Goal: Task Accomplishment & Management: Manage account settings

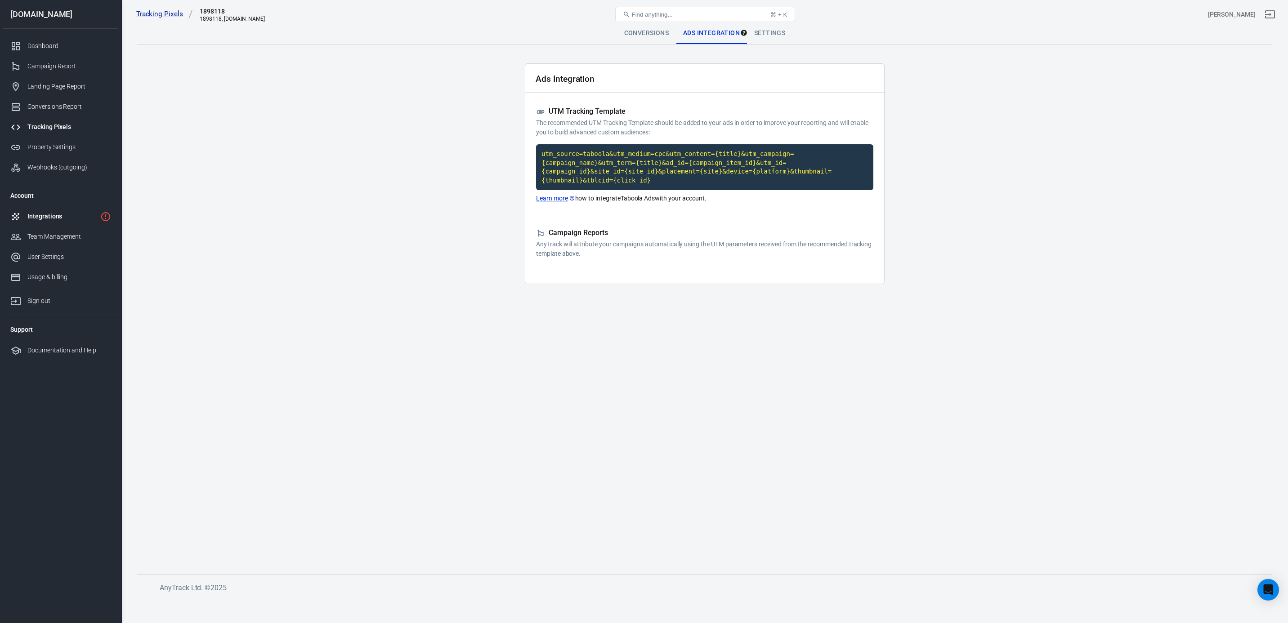
click at [37, 224] on link "Integrations" at bounding box center [60, 216] width 115 height 20
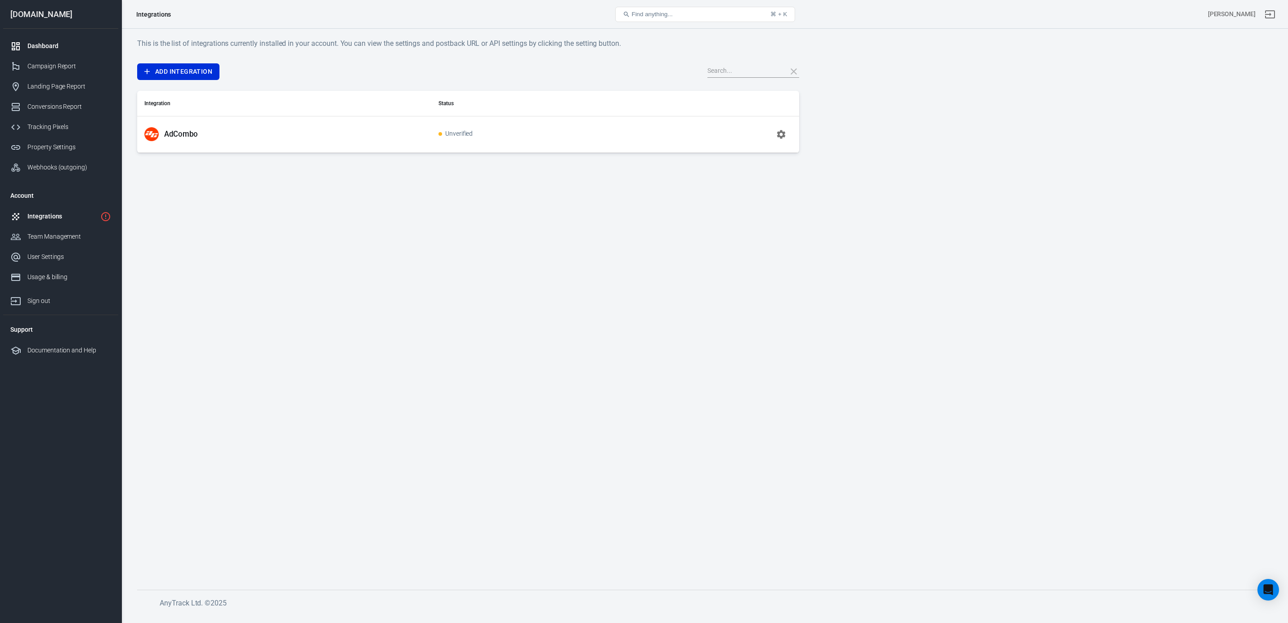
click at [53, 53] on link "Dashboard" at bounding box center [60, 46] width 115 height 20
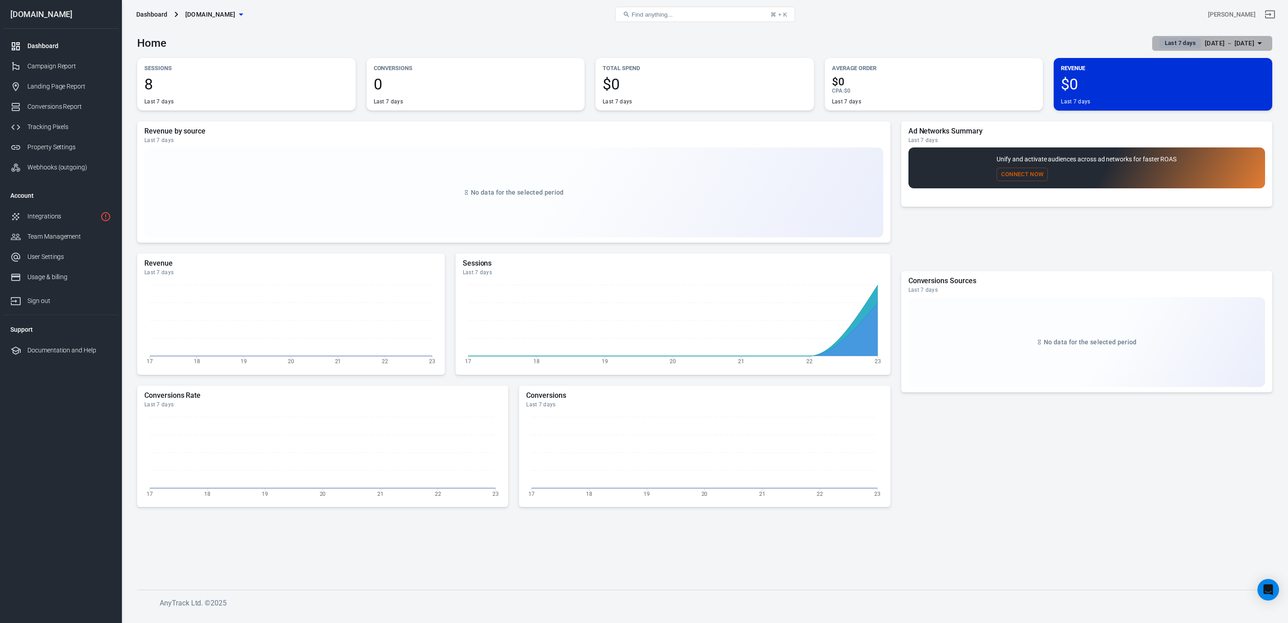
click at [1205, 44] on div "Aug 17 － Aug 23, 2025" at bounding box center [1229, 43] width 49 height 11
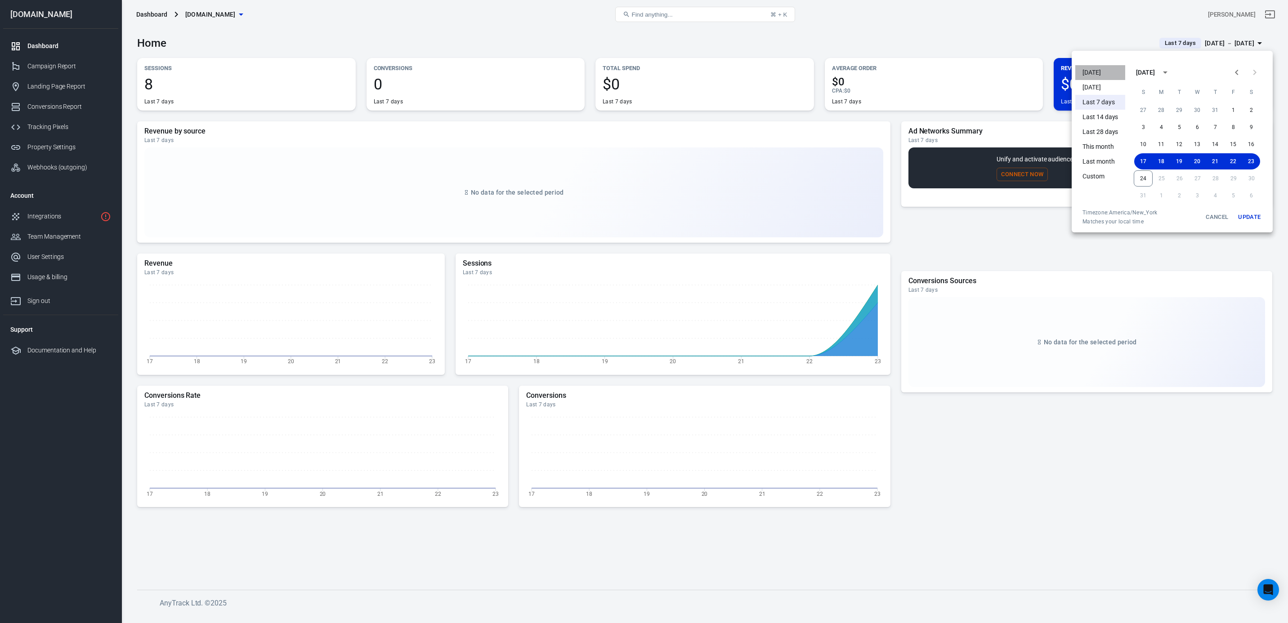
click at [1090, 77] on li "[DATE]" at bounding box center [1100, 72] width 50 height 15
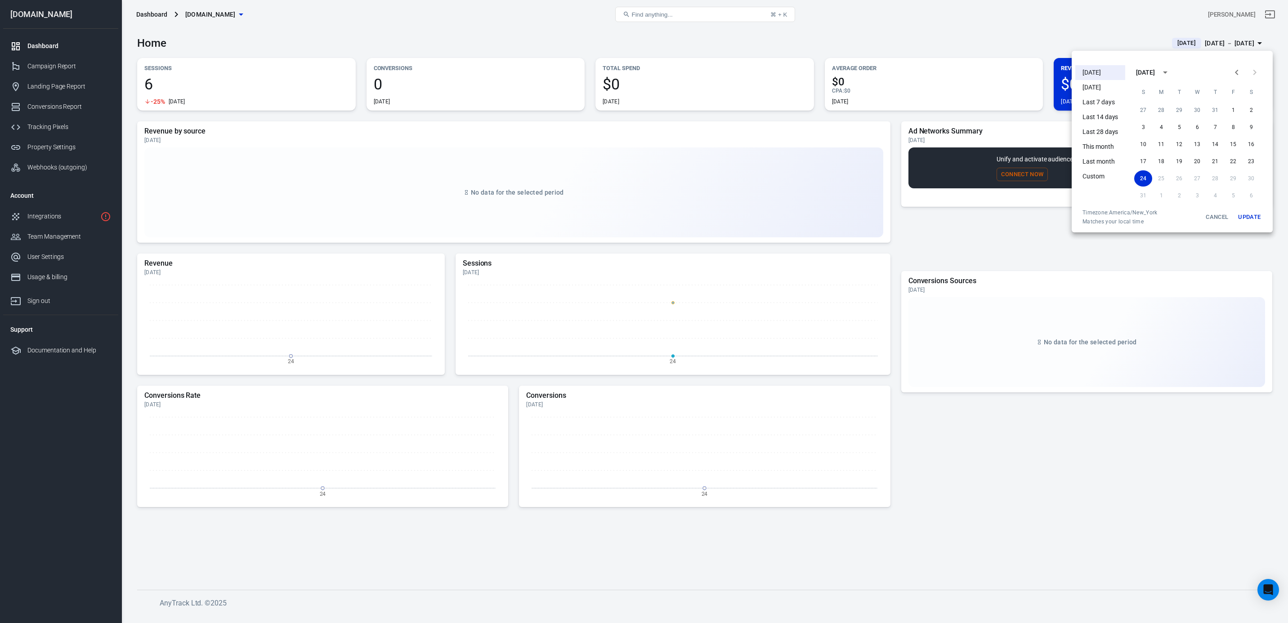
click at [62, 217] on div at bounding box center [644, 311] width 1288 height 623
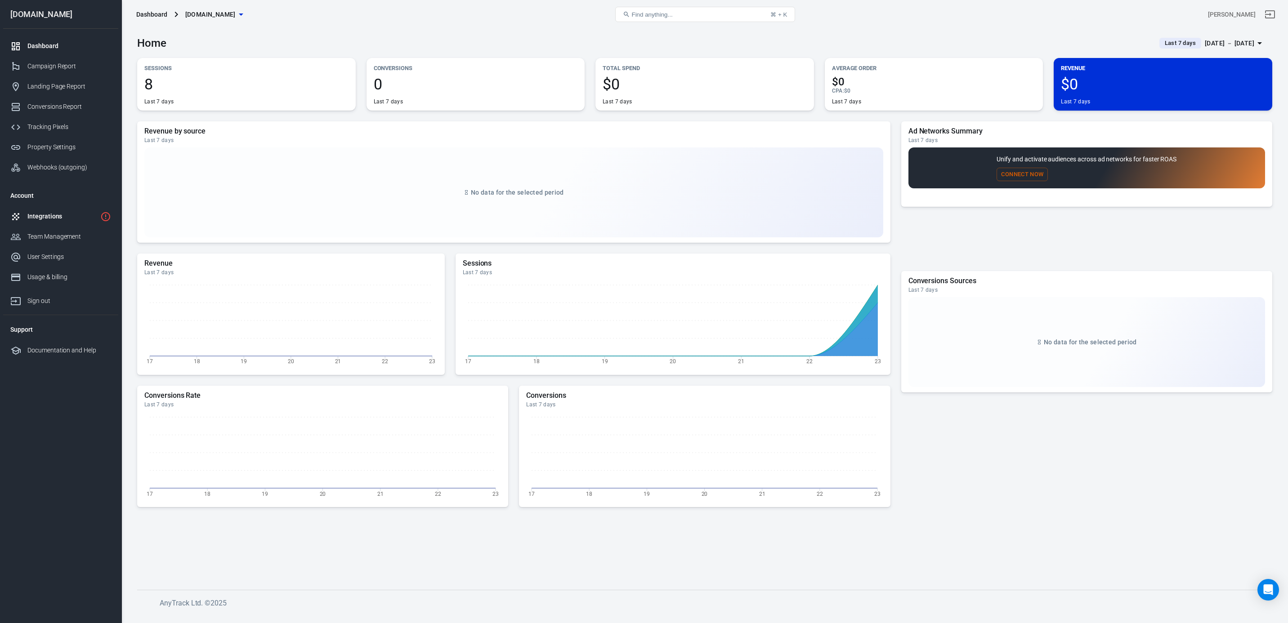
click at [58, 223] on link "Integrations" at bounding box center [60, 216] width 115 height 20
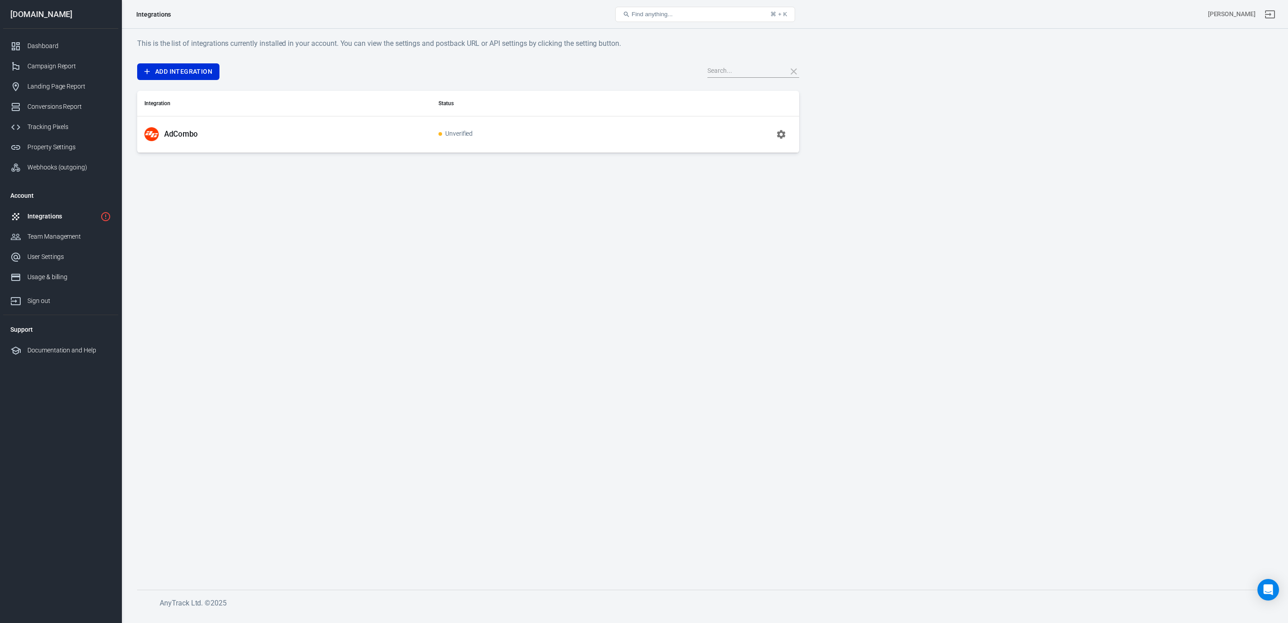
click at [781, 135] on icon "button" at bounding box center [781, 134] width 11 height 11
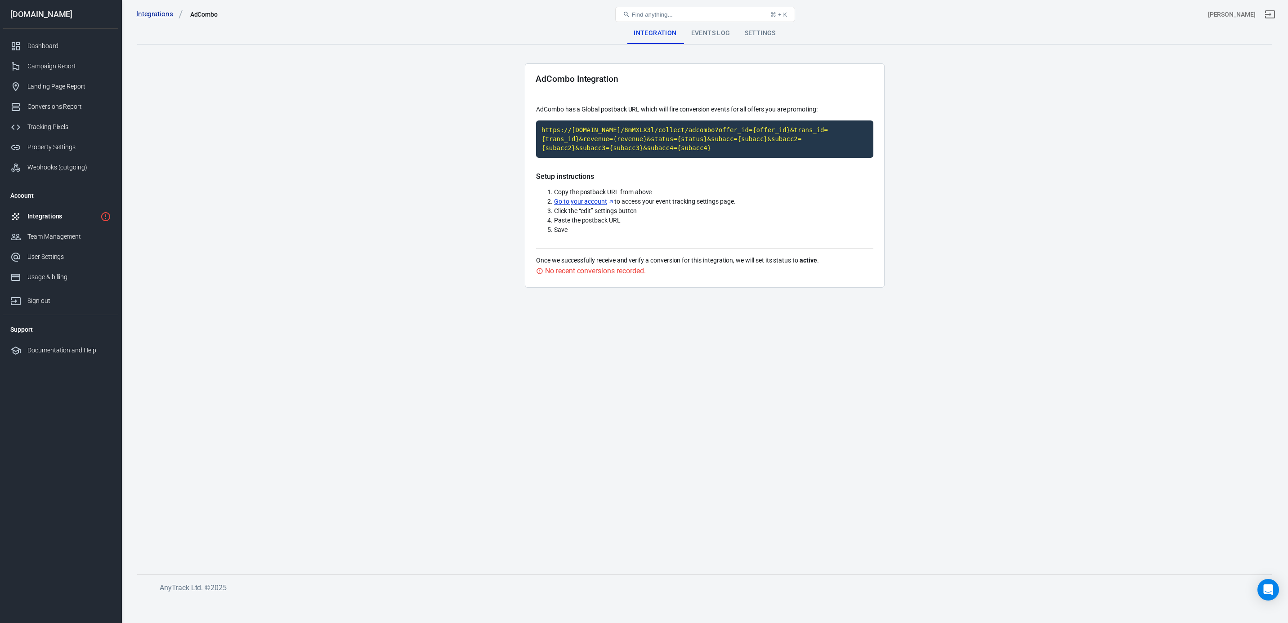
click at [694, 34] on div "Events Log" at bounding box center [711, 33] width 54 height 22
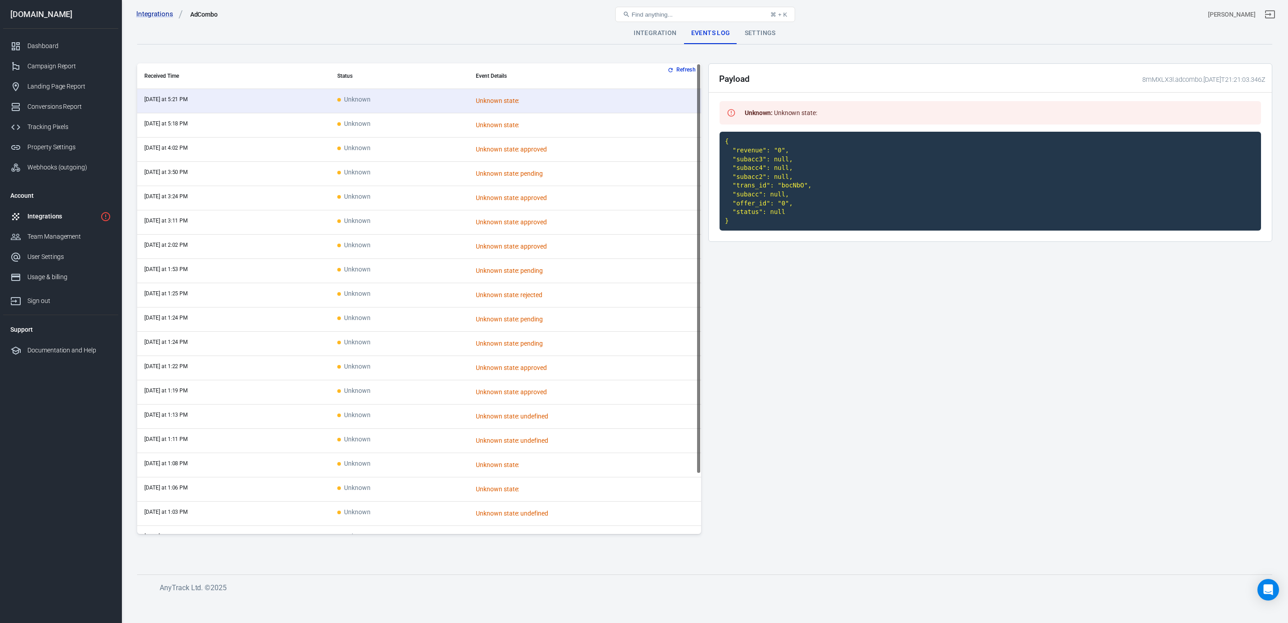
click at [978, 549] on main "Integration Events Log Settings Refresh Received Time Status Event Details toda…" at bounding box center [704, 291] width 1135 height 538
click at [764, 37] on div "Settings" at bounding box center [760, 33] width 45 height 22
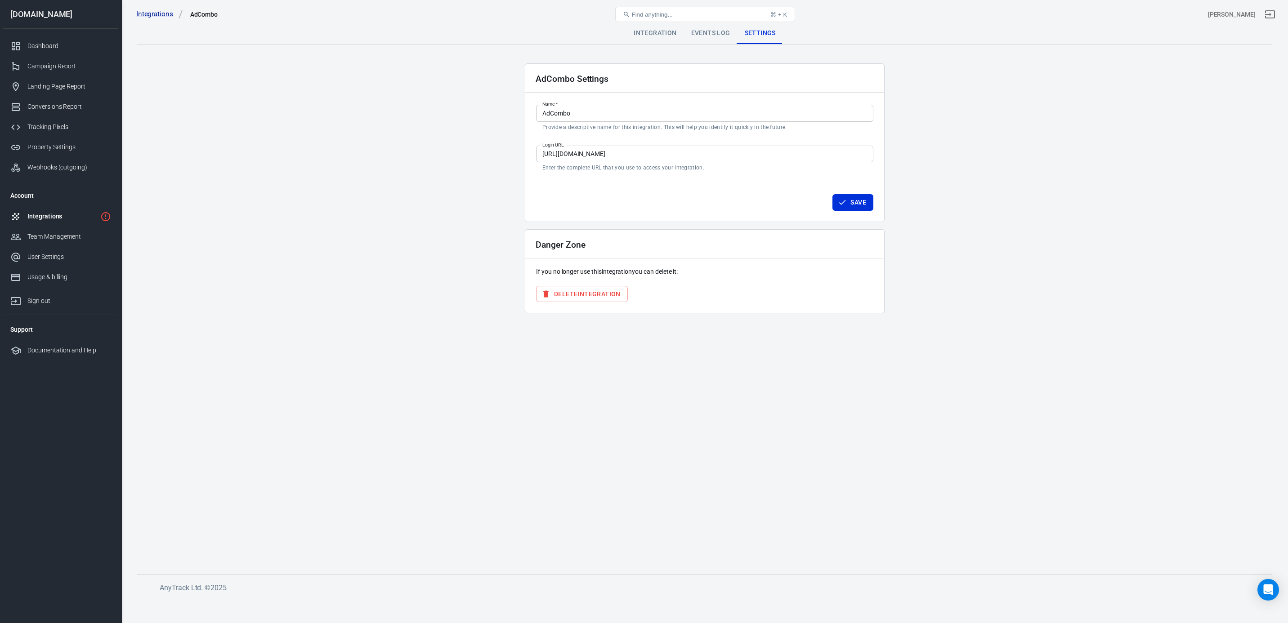
click at [648, 28] on div "Integrations AdCombo Find anything... ⌘ + K elicio perez" at bounding box center [705, 14] width 1166 height 29
click at [653, 33] on div "Integration" at bounding box center [654, 33] width 57 height 22
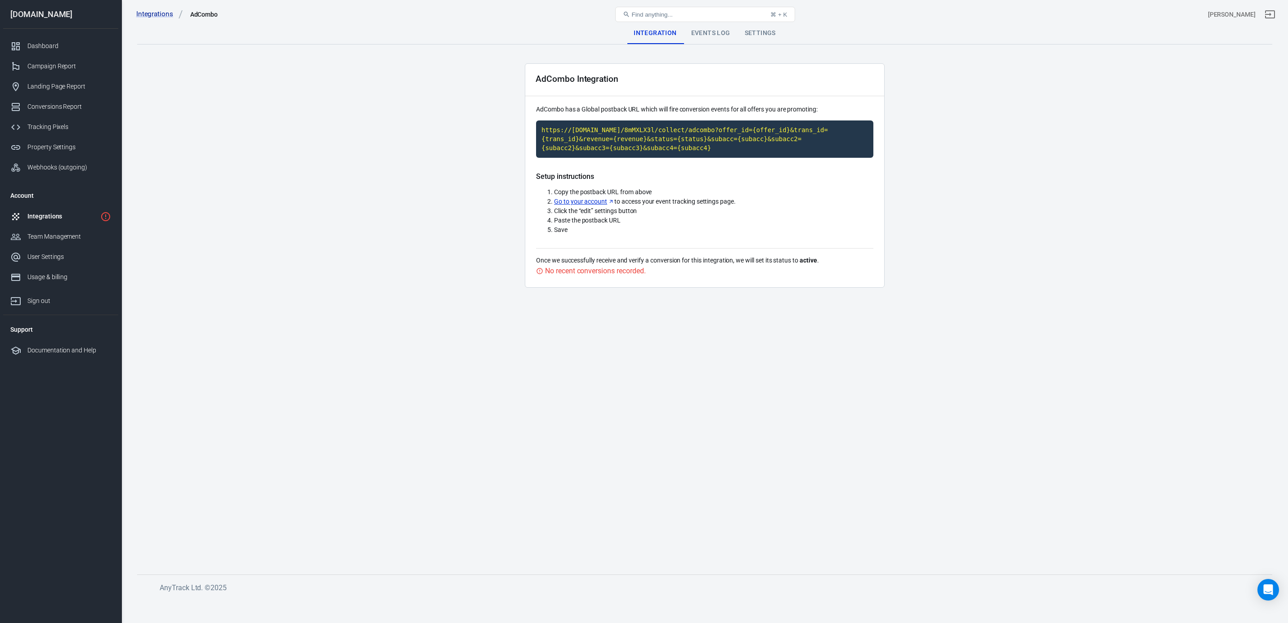
click at [711, 29] on div "Events Log" at bounding box center [711, 33] width 54 height 22
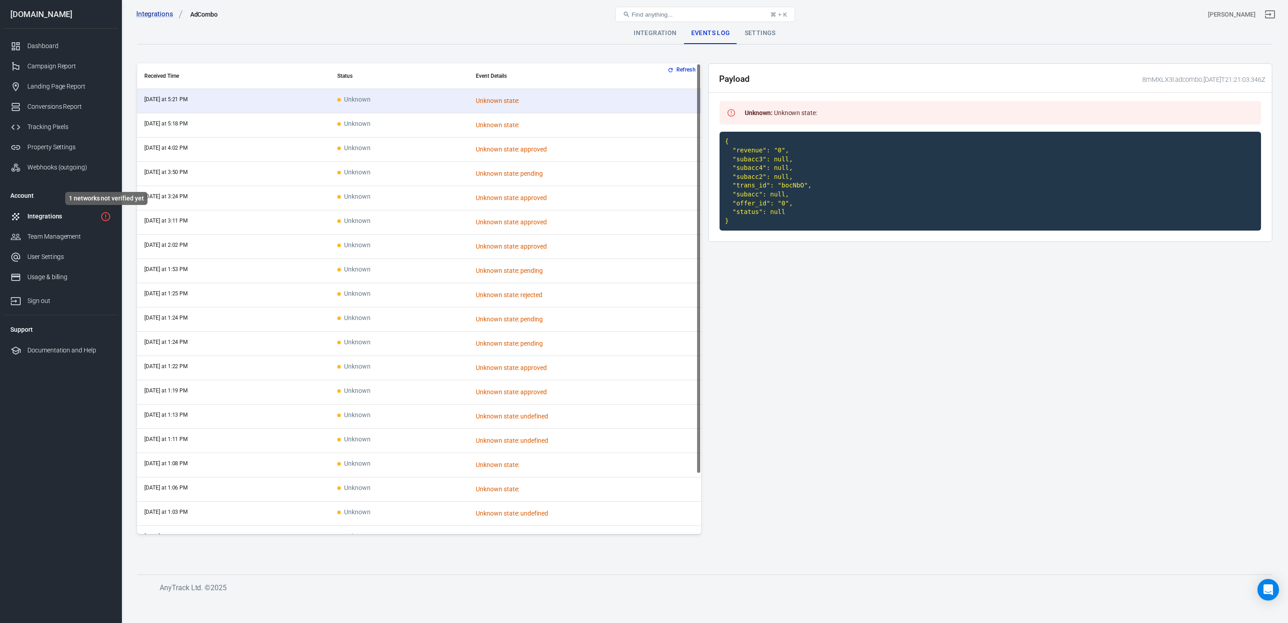
click at [106, 219] on icon "1 networks not verified yet" at bounding box center [105, 216] width 11 height 11
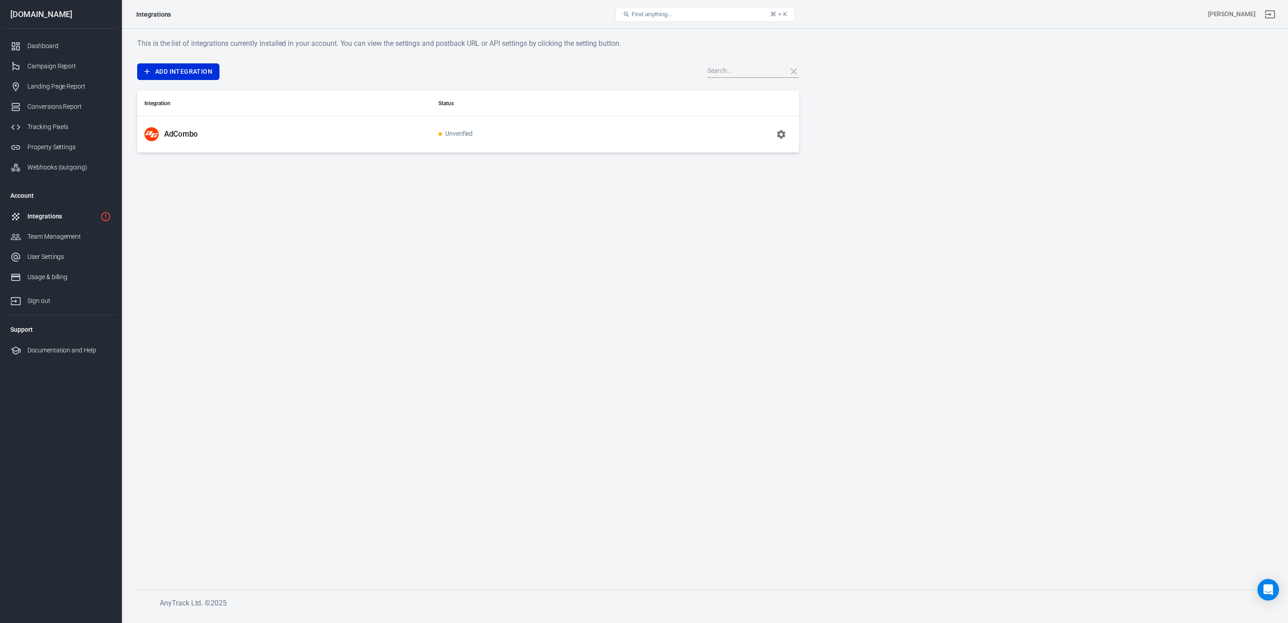
click at [783, 134] on icon "button" at bounding box center [781, 134] width 11 height 11
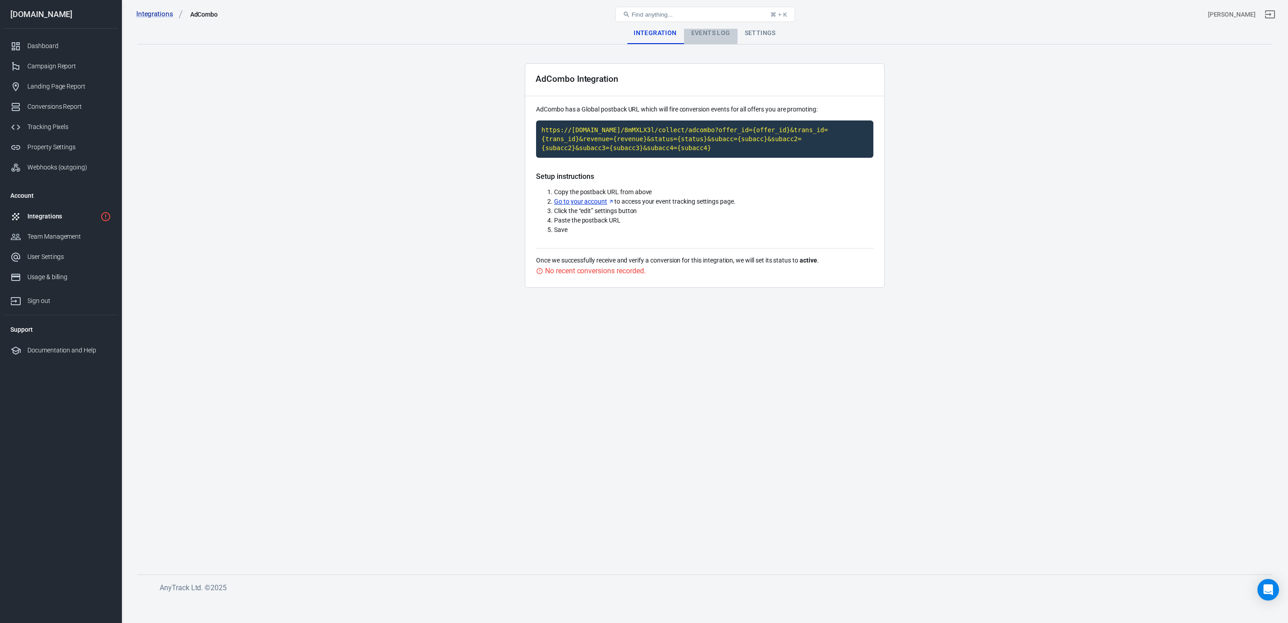
click at [702, 30] on div "Events Log" at bounding box center [711, 33] width 54 height 22
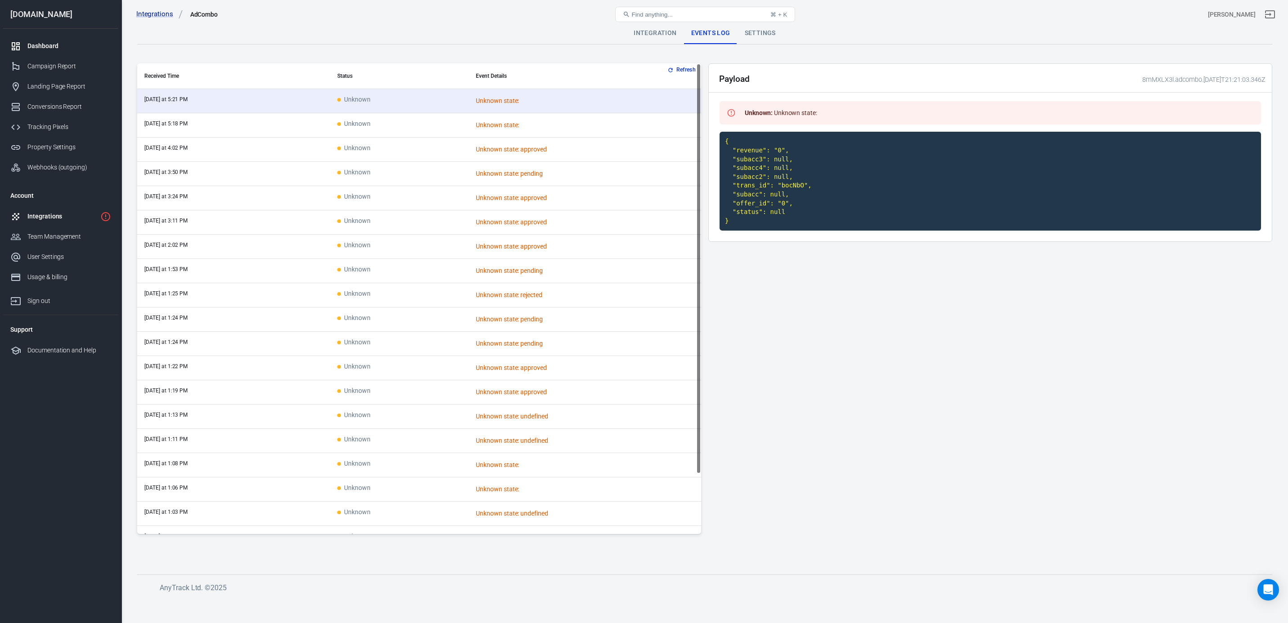
click at [41, 45] on div "Dashboard" at bounding box center [69, 45] width 84 height 9
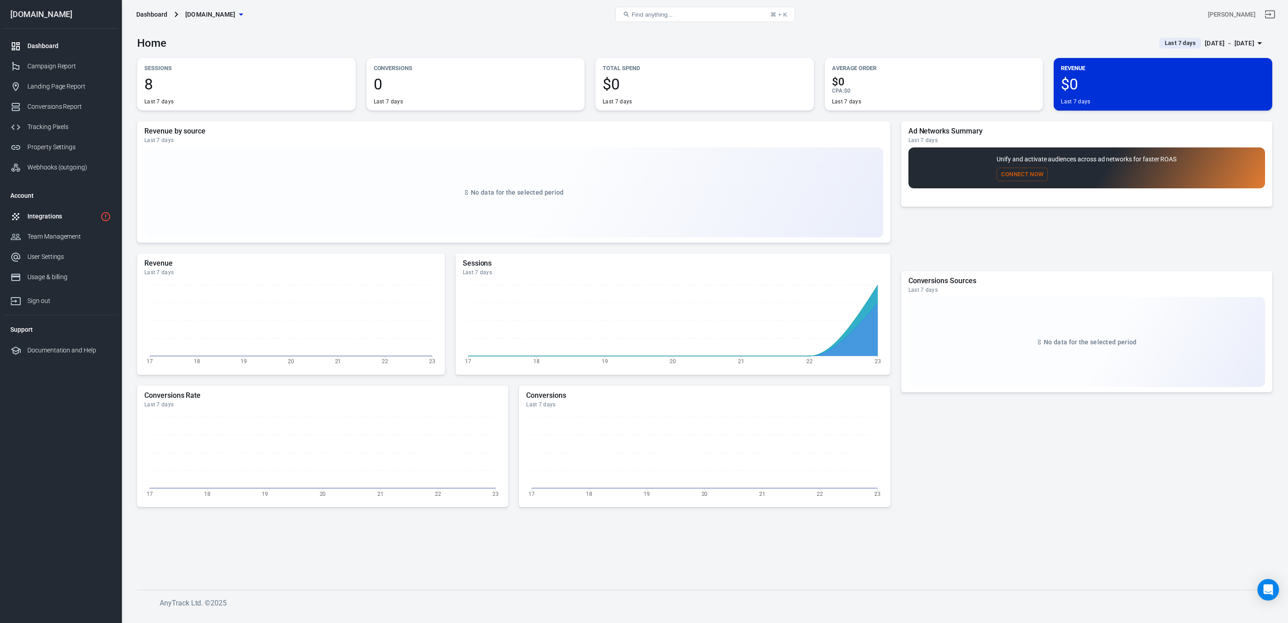
click at [53, 210] on link "Integrations" at bounding box center [60, 216] width 115 height 20
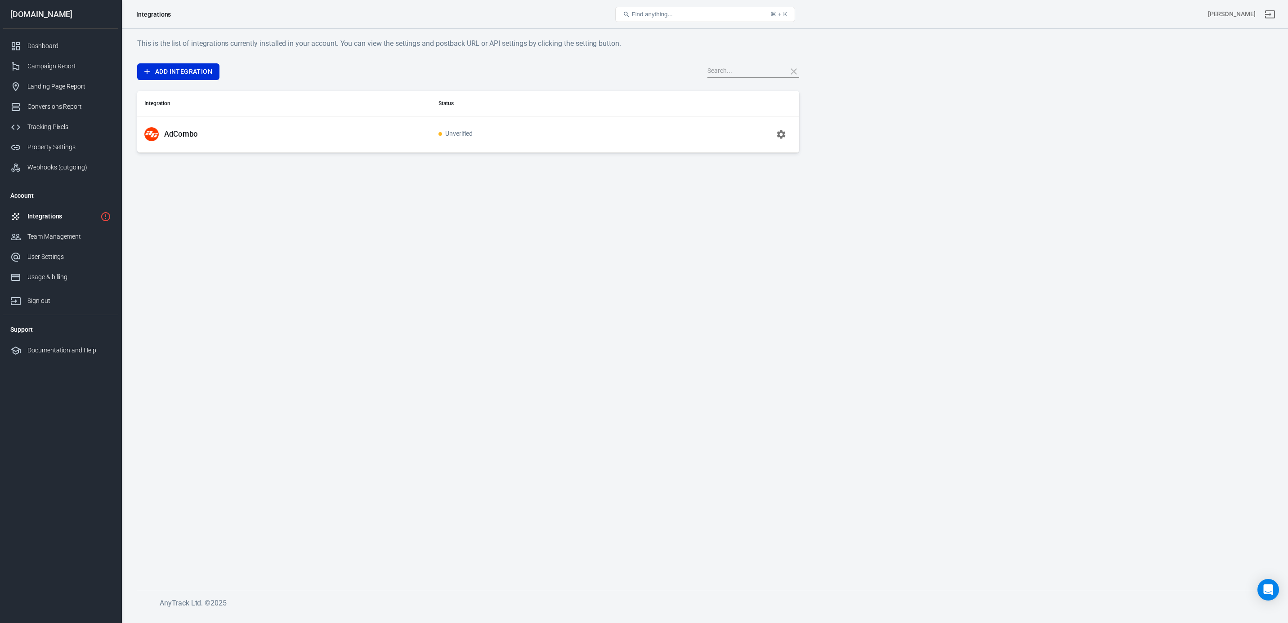
click at [783, 134] on icon "button" at bounding box center [781, 134] width 11 height 11
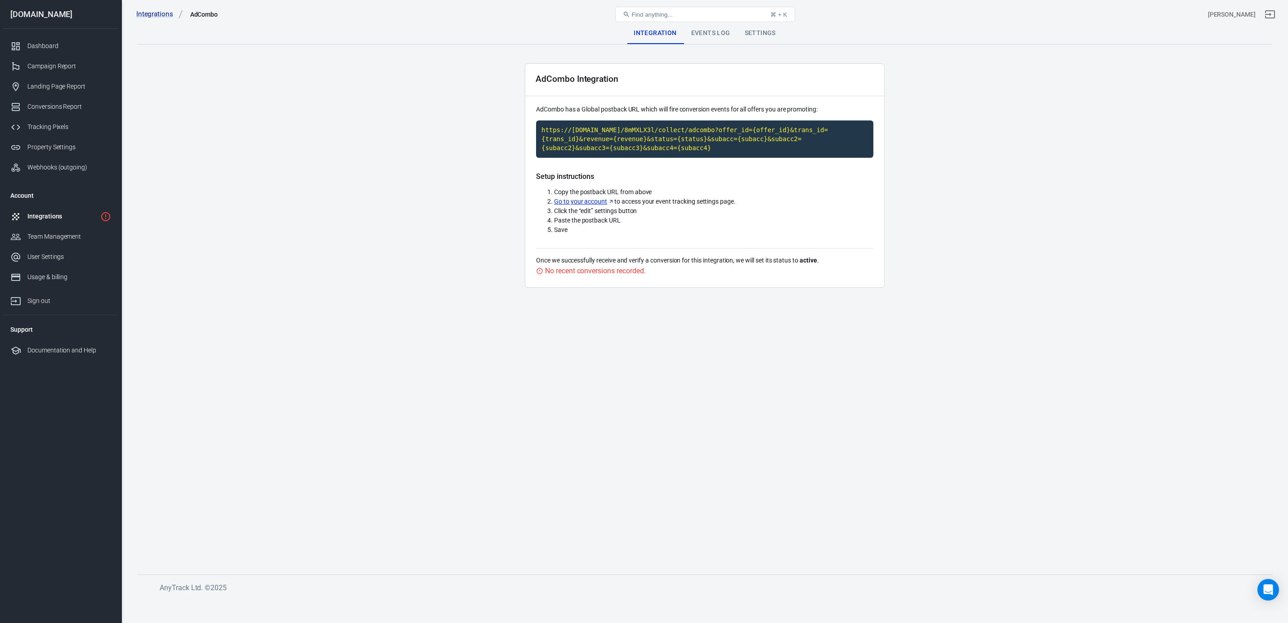
click at [702, 27] on div "Integrations AdCombo Find anything... ⌘ + K elicio perez" at bounding box center [705, 14] width 1166 height 29
click at [702, 35] on div "Events Log" at bounding box center [711, 33] width 54 height 22
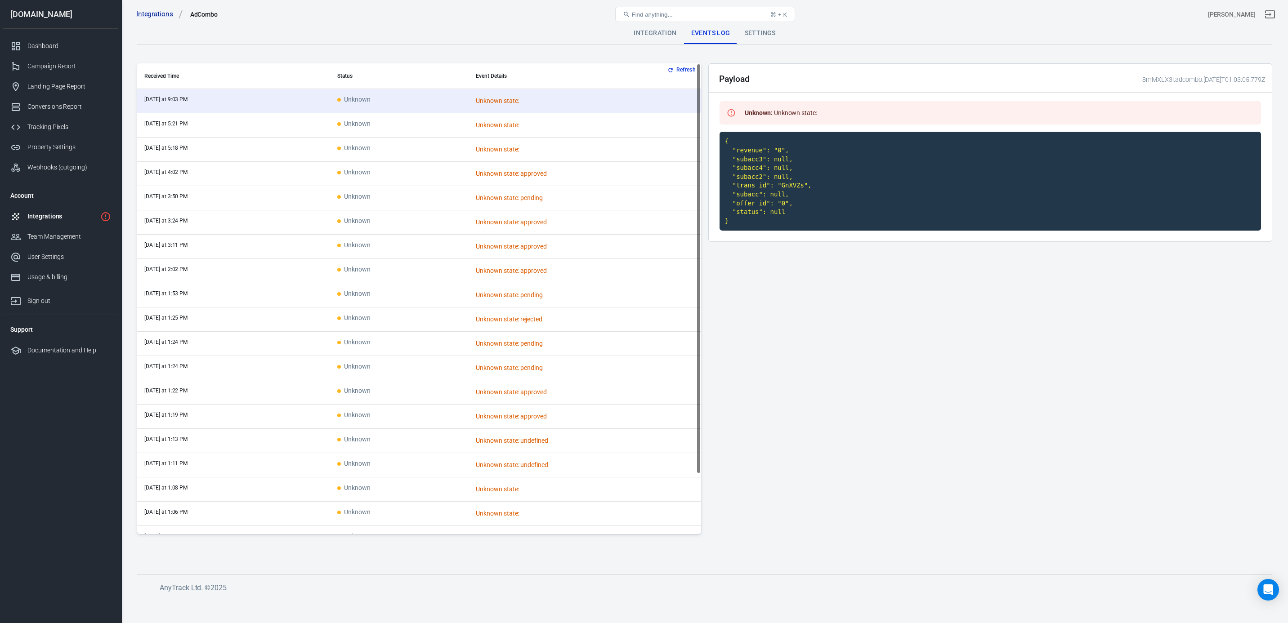
click at [384, 116] on td "Unknown" at bounding box center [399, 125] width 139 height 24
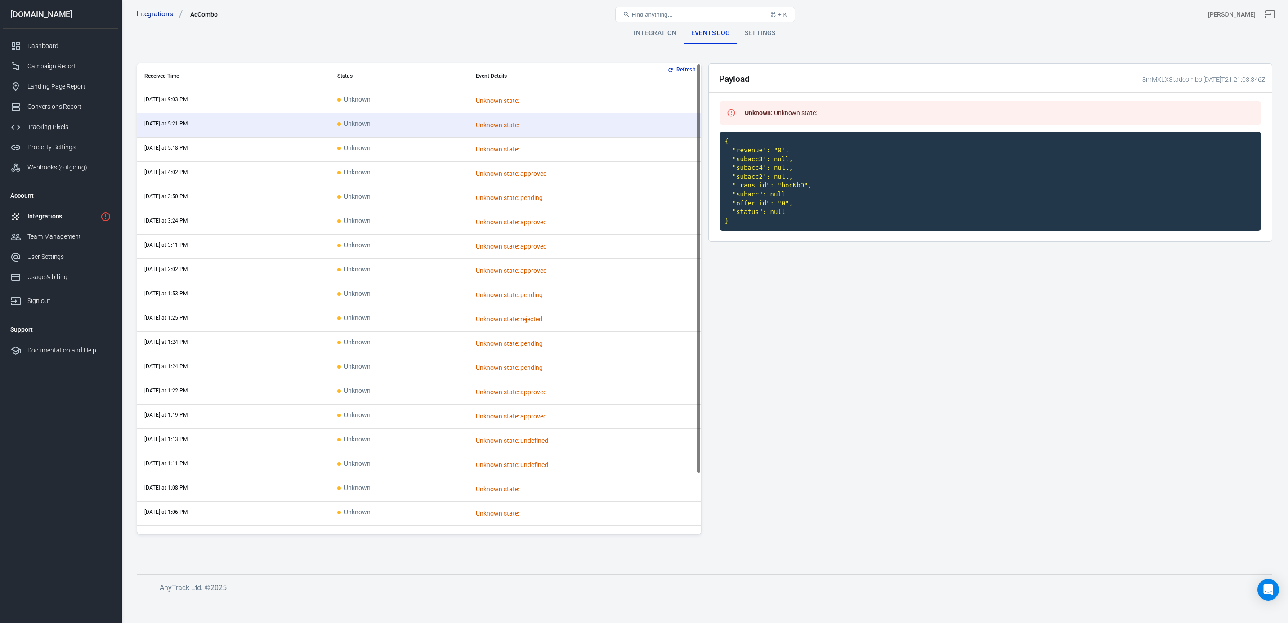
click at [361, 101] on span "Unknown" at bounding box center [353, 100] width 33 height 8
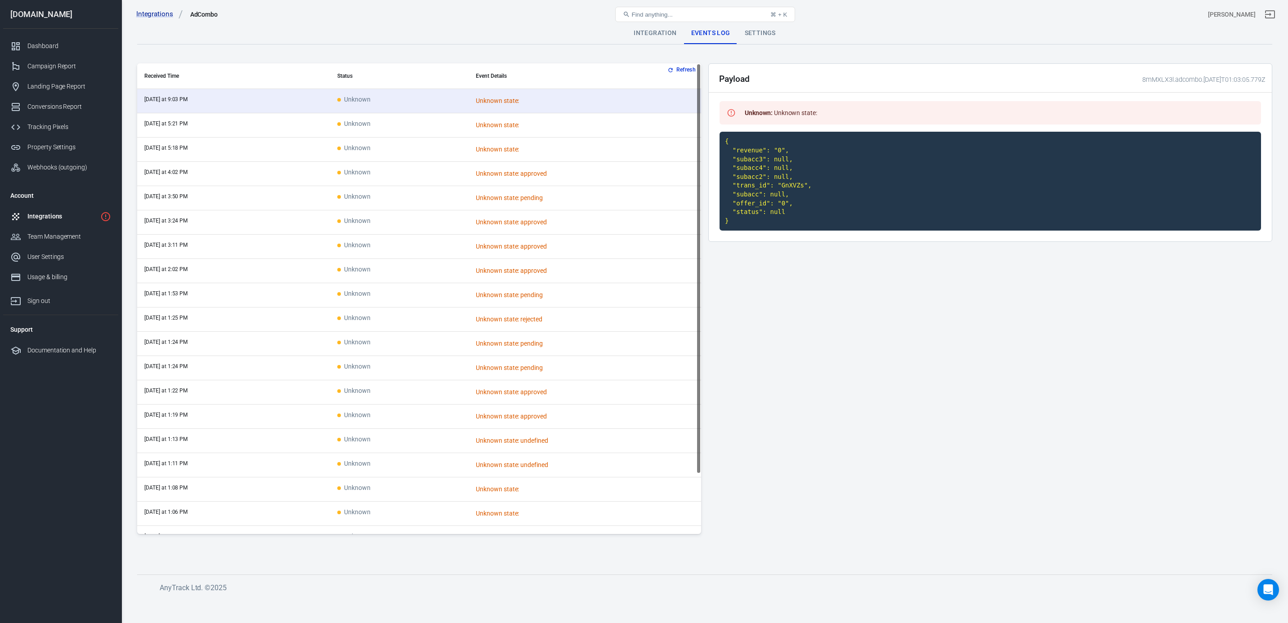
click at [106, 219] on icon "1 networks not verified yet" at bounding box center [105, 216] width 11 height 11
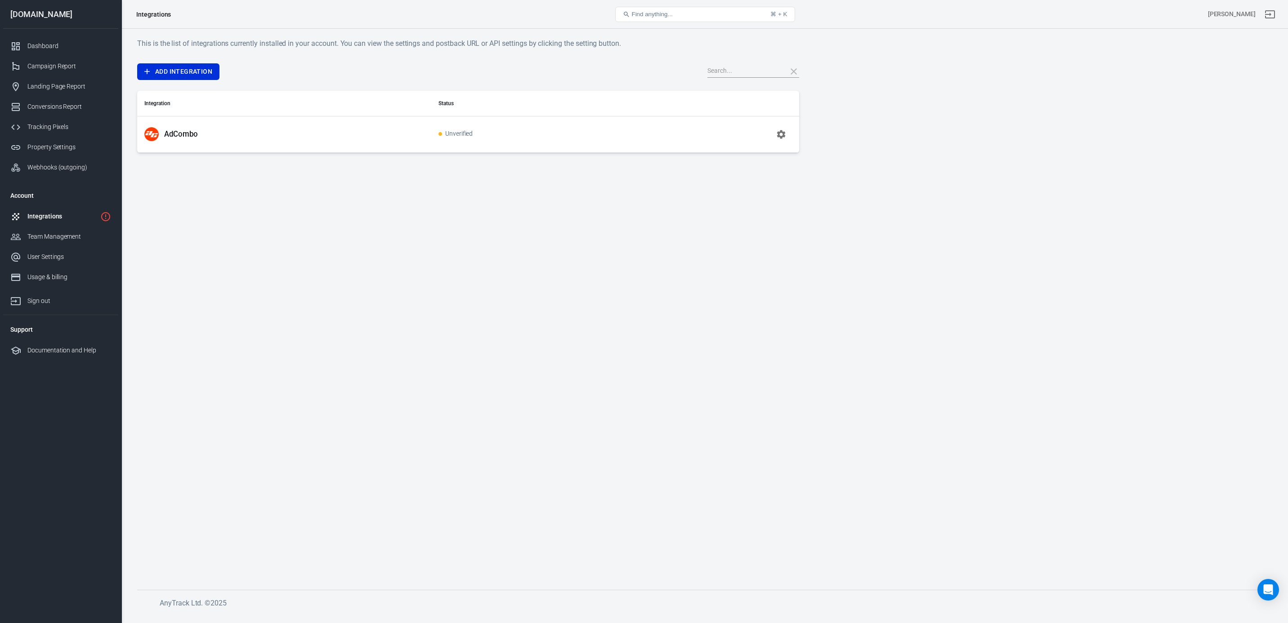
click at [459, 134] on span "Unverified" at bounding box center [455, 134] width 35 height 8
click at [783, 134] on icon "button" at bounding box center [781, 134] width 9 height 9
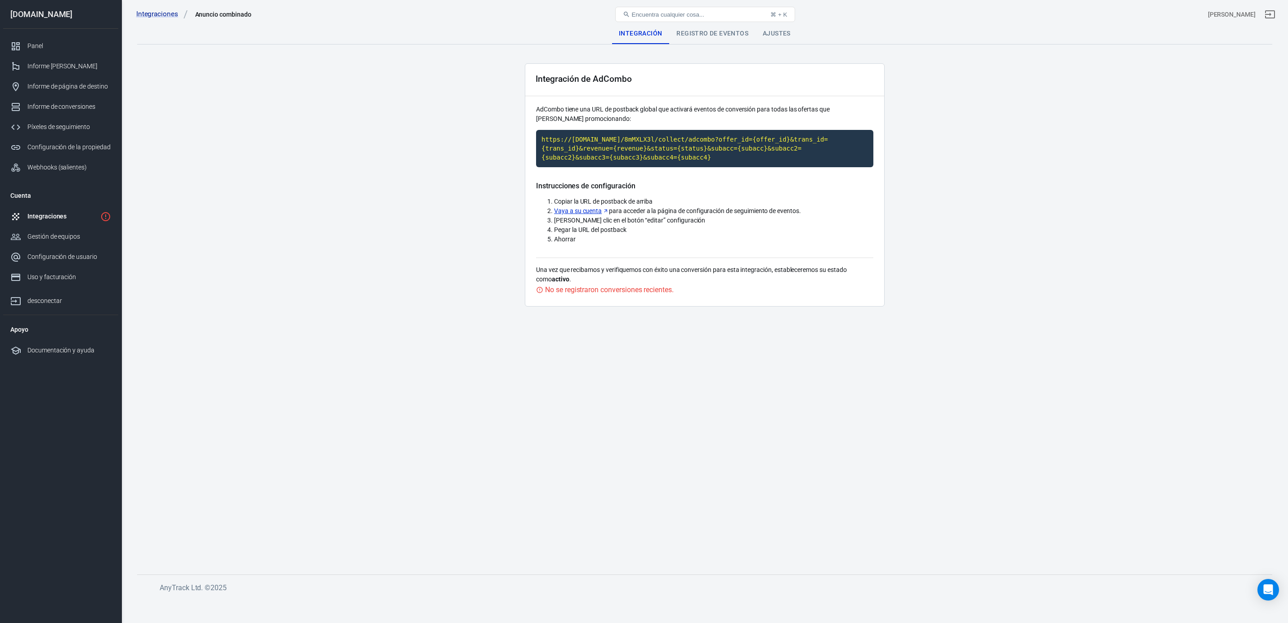
click at [1022, 214] on main "Integración Registro de eventos Ajustes Integración de AdCombo AdCombo tiene un…" at bounding box center [704, 291] width 1135 height 538
click at [635, 291] on font "No se registraron conversiones recientes." at bounding box center [609, 290] width 129 height 9
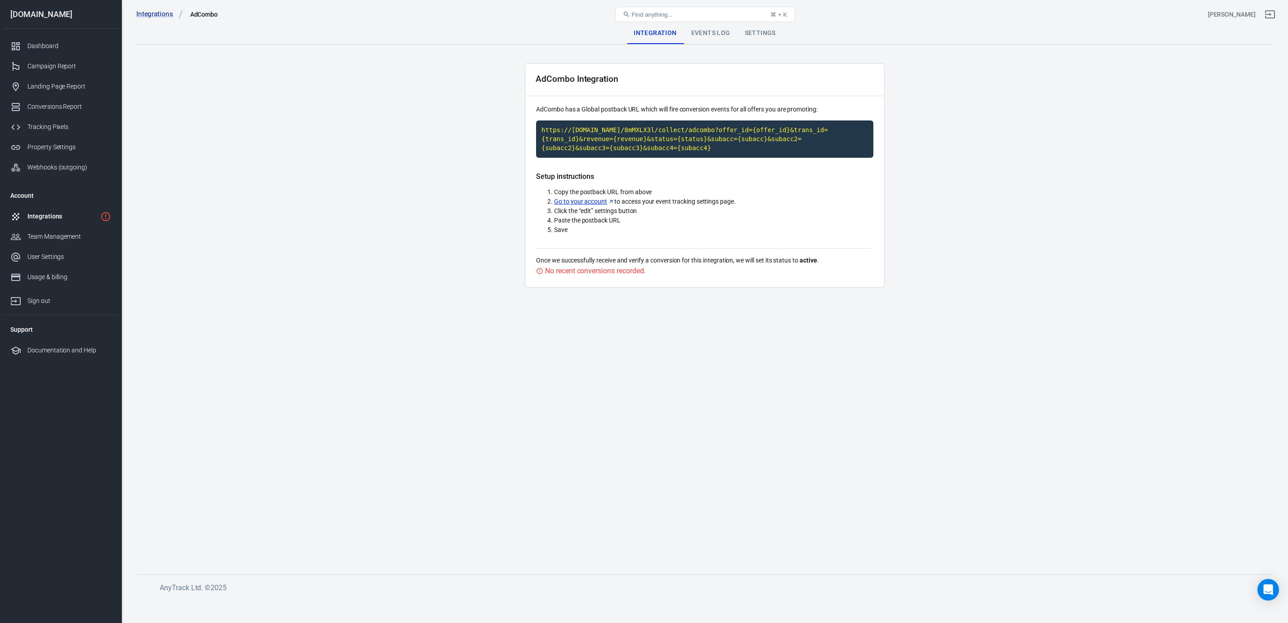
click at [1001, 419] on main "Integration Events Log Settings AdCombo Integration AdCombo has a Global postba…" at bounding box center [704, 291] width 1135 height 538
click at [813, 263] on strong "active" at bounding box center [809, 260] width 18 height 7
click at [105, 210] on link "Integrations" at bounding box center [60, 216] width 115 height 20
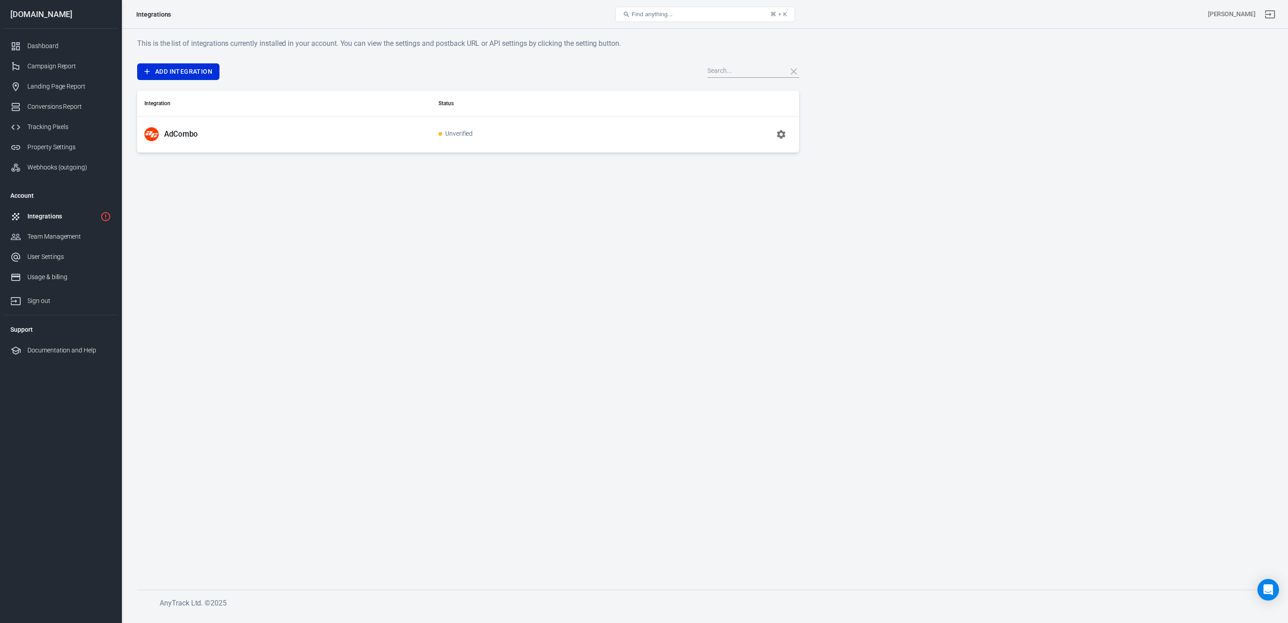
click at [781, 130] on icon "button" at bounding box center [781, 134] width 9 height 9
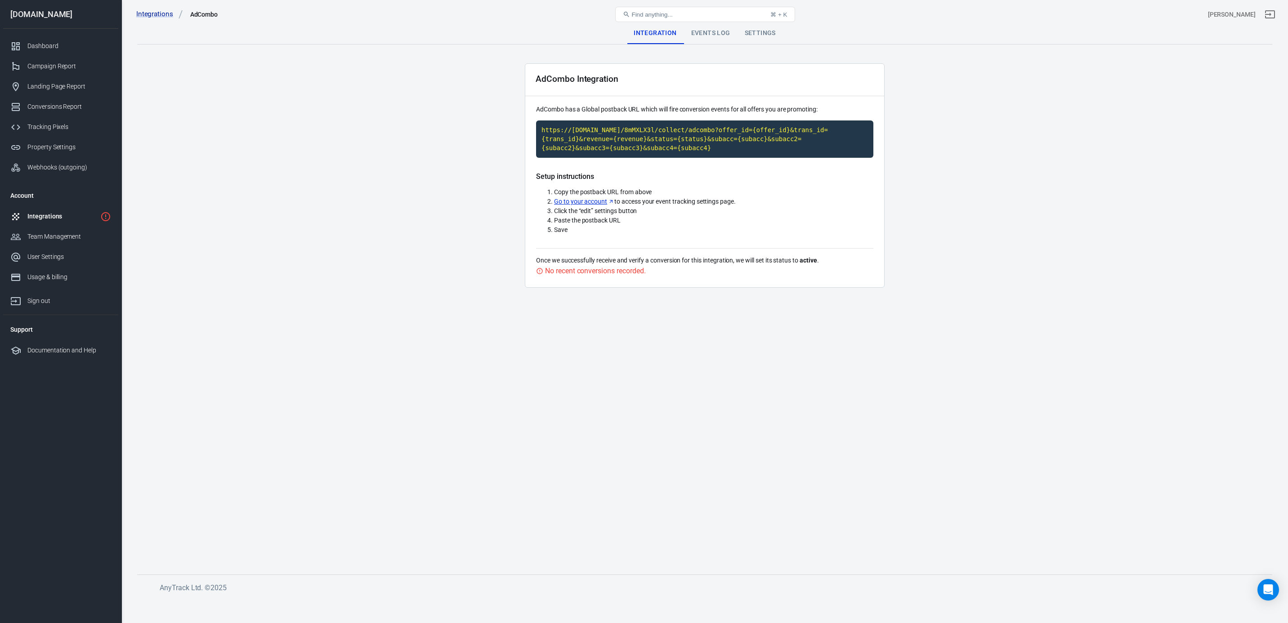
click at [706, 41] on div "Events Log" at bounding box center [711, 33] width 54 height 22
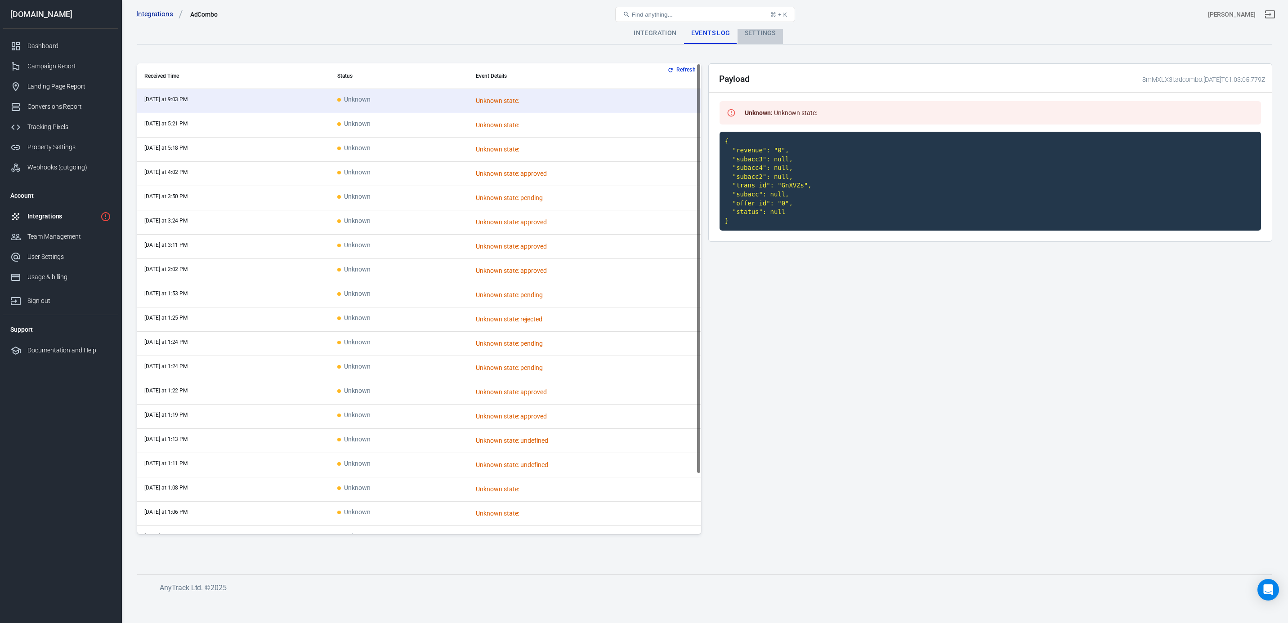
click at [762, 36] on div "Settings" at bounding box center [760, 33] width 45 height 22
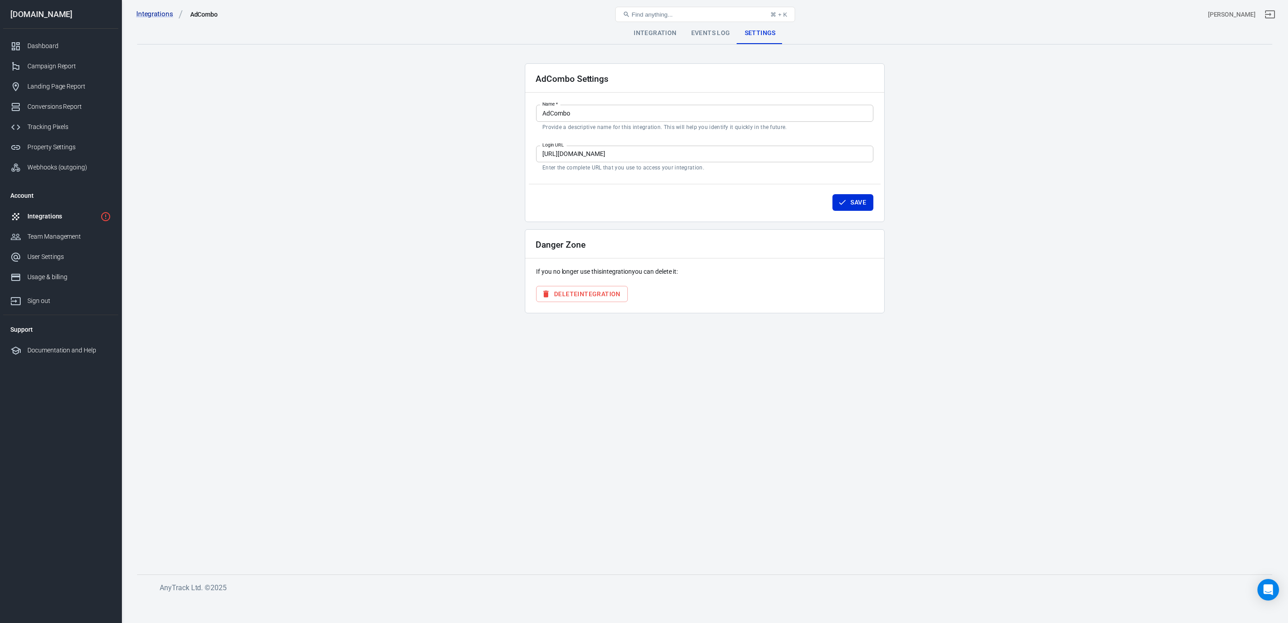
click at [70, 218] on div "Integrations" at bounding box center [61, 216] width 69 height 9
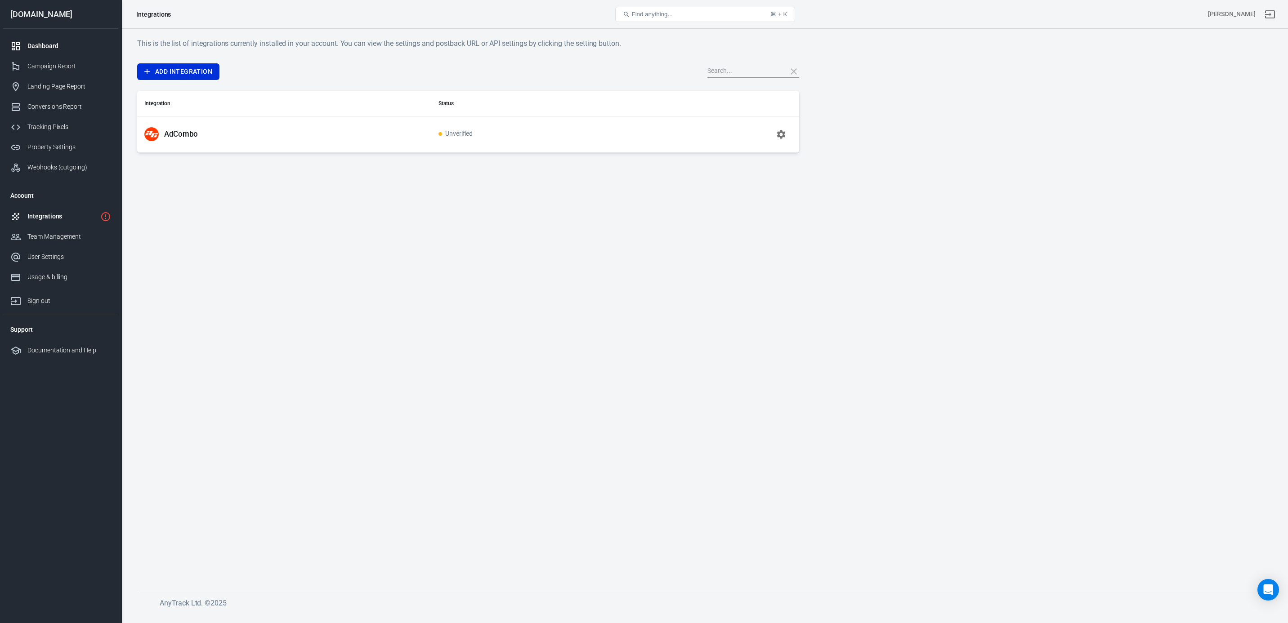
click at [46, 49] on div "Dashboard" at bounding box center [69, 45] width 84 height 9
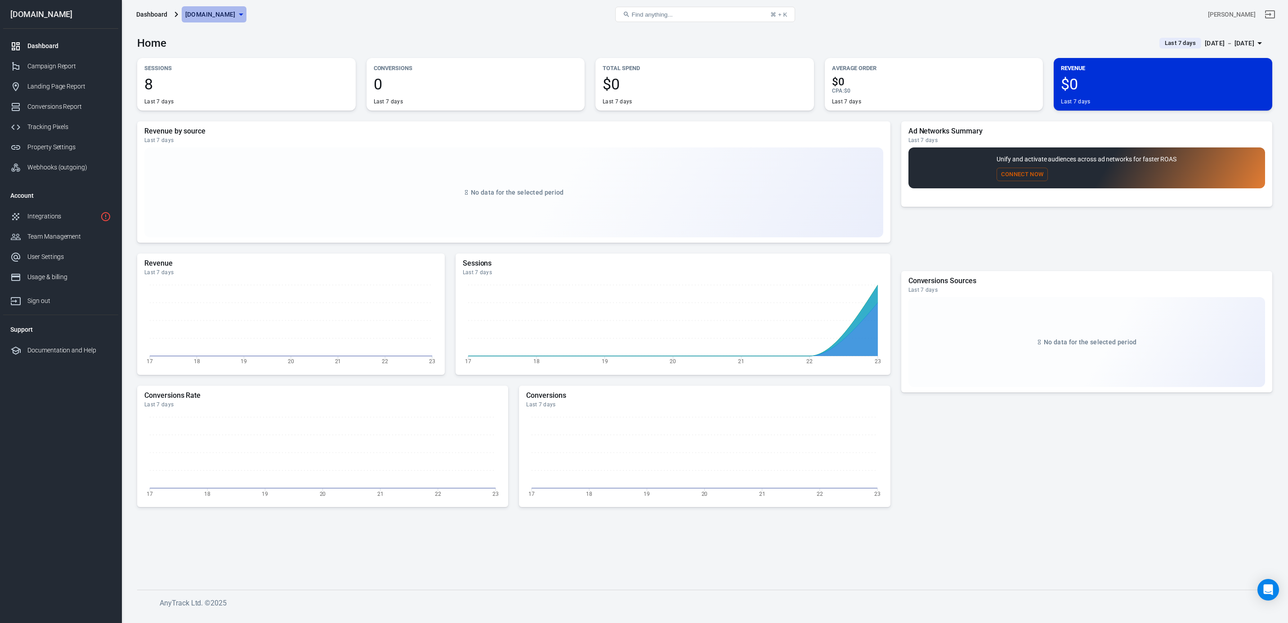
click at [214, 15] on span "[DOMAIN_NAME]" at bounding box center [210, 14] width 50 height 11
click at [44, 437] on div at bounding box center [644, 311] width 1288 height 623
click at [38, 257] on div "User Settings" at bounding box center [69, 256] width 84 height 9
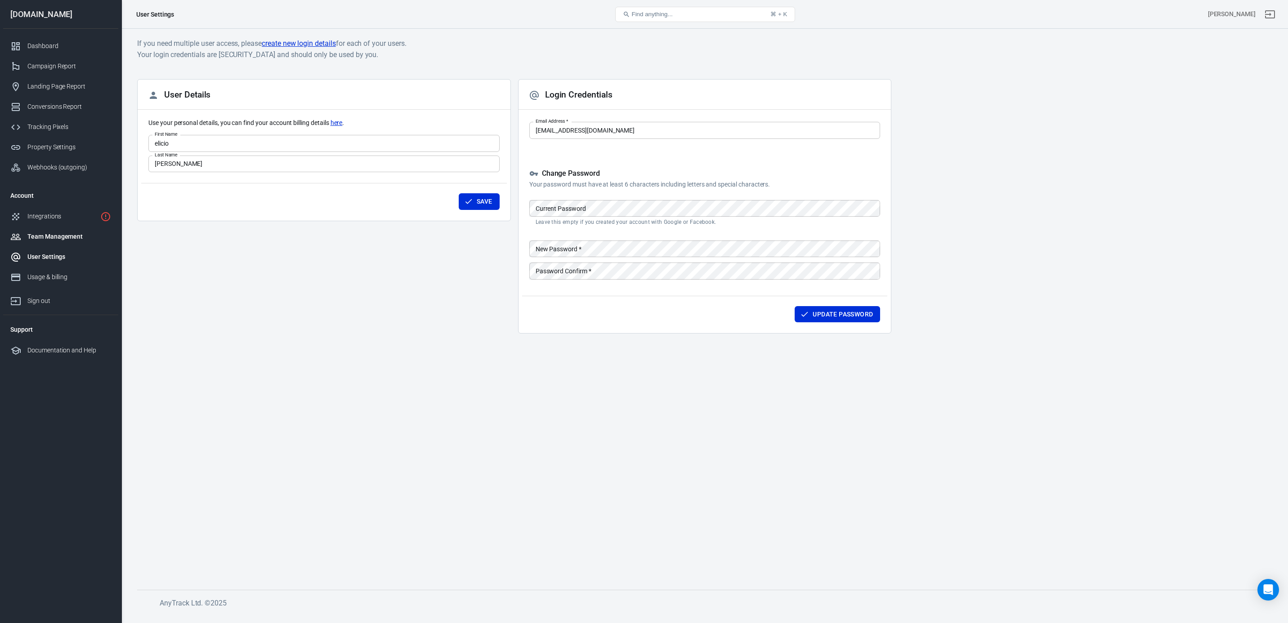
click at [36, 240] on div "Team Management" at bounding box center [69, 236] width 84 height 9
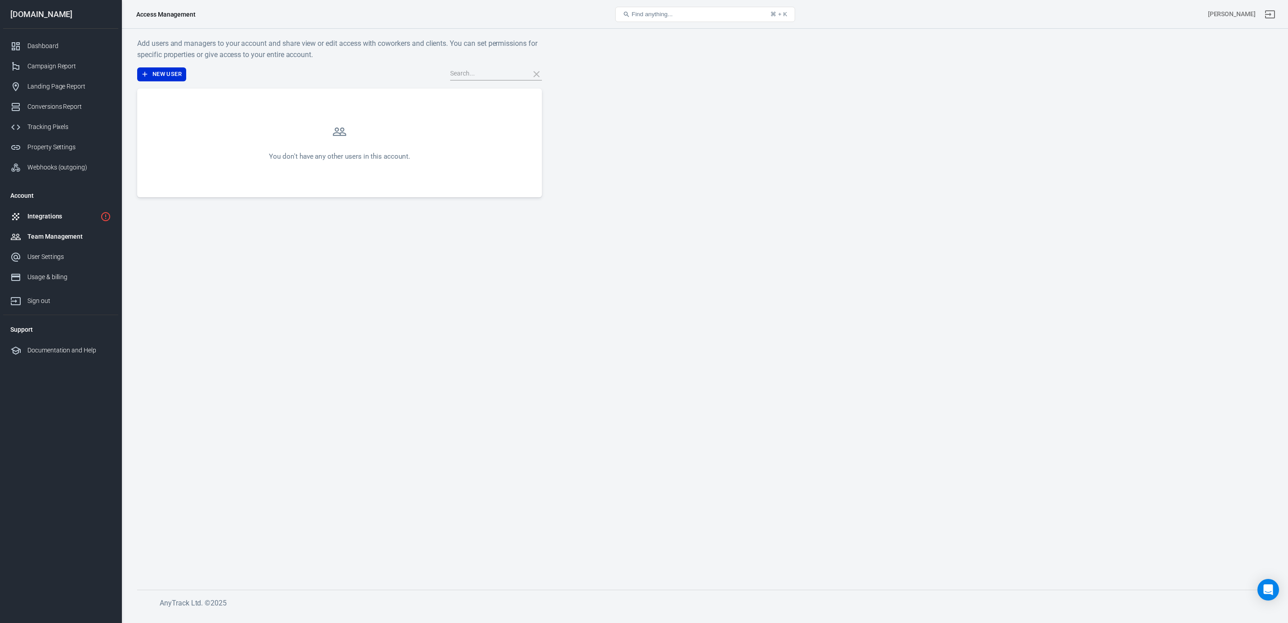
click at [36, 219] on div "Integrations" at bounding box center [61, 216] width 69 height 9
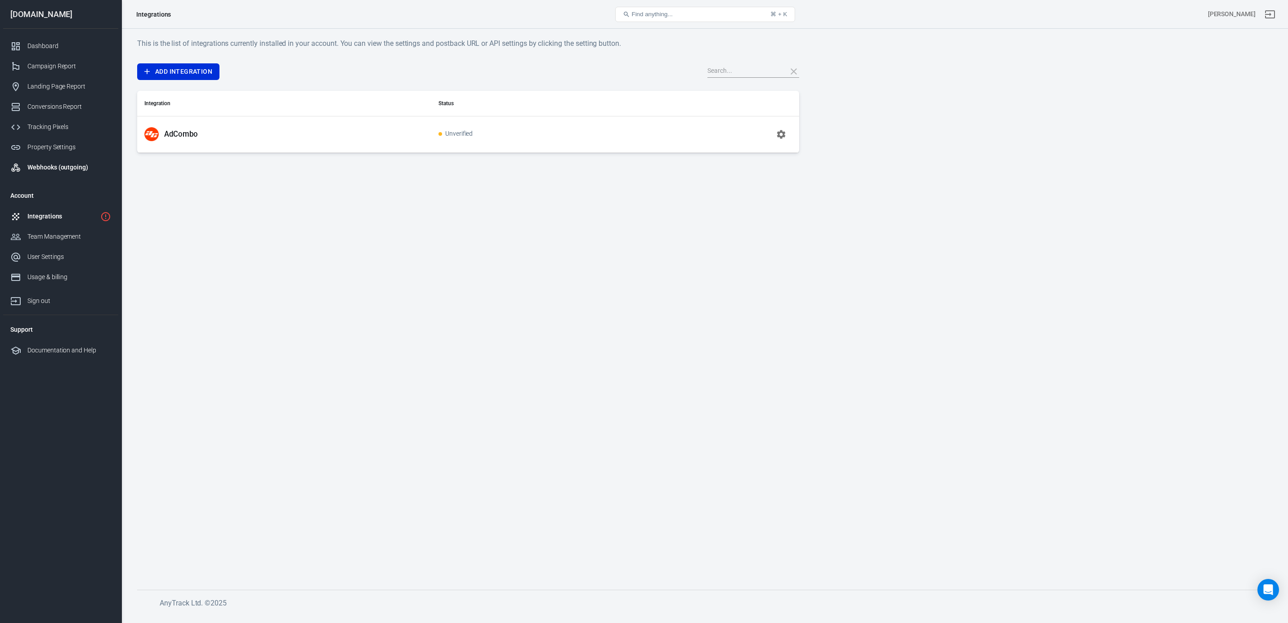
click at [41, 169] on div "Webhooks (outgoing)" at bounding box center [69, 167] width 84 height 9
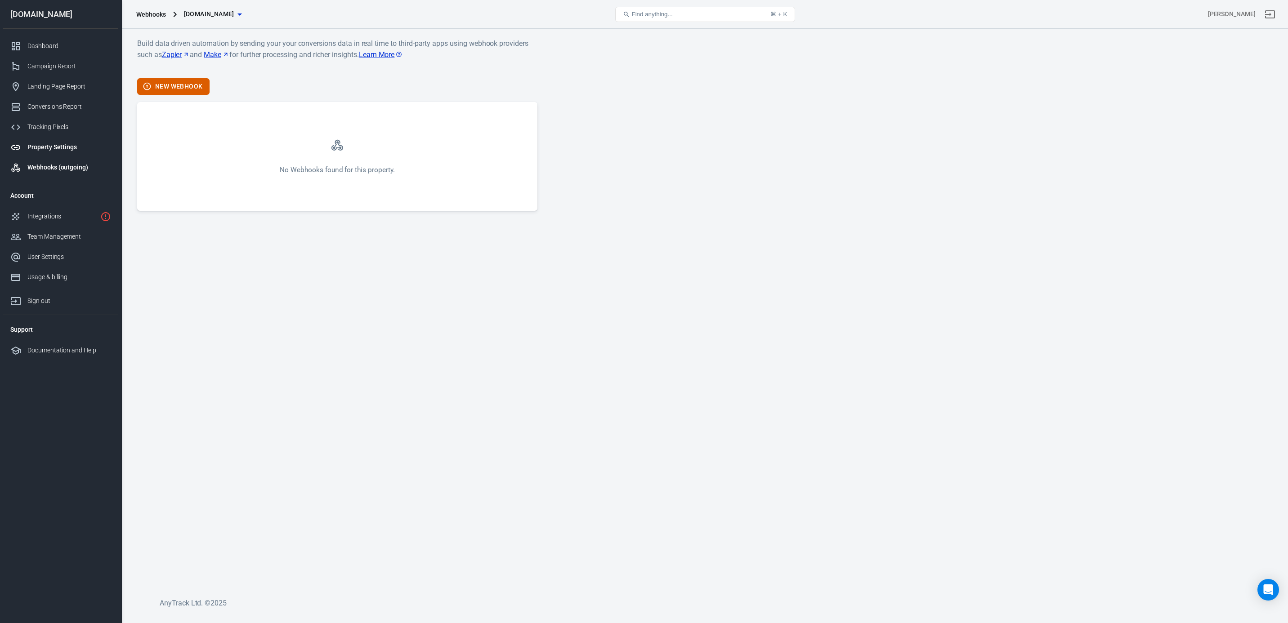
click at [42, 150] on div "Property Settings" at bounding box center [69, 147] width 84 height 9
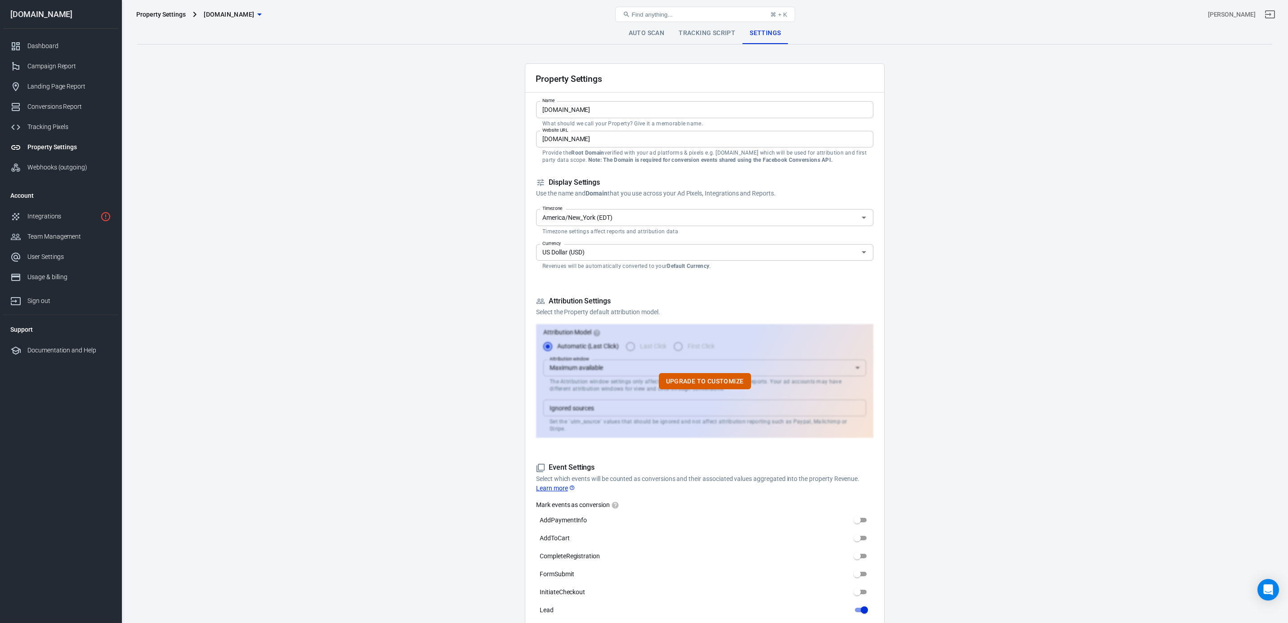
click at [724, 31] on link "Tracking Script" at bounding box center [706, 33] width 71 height 22
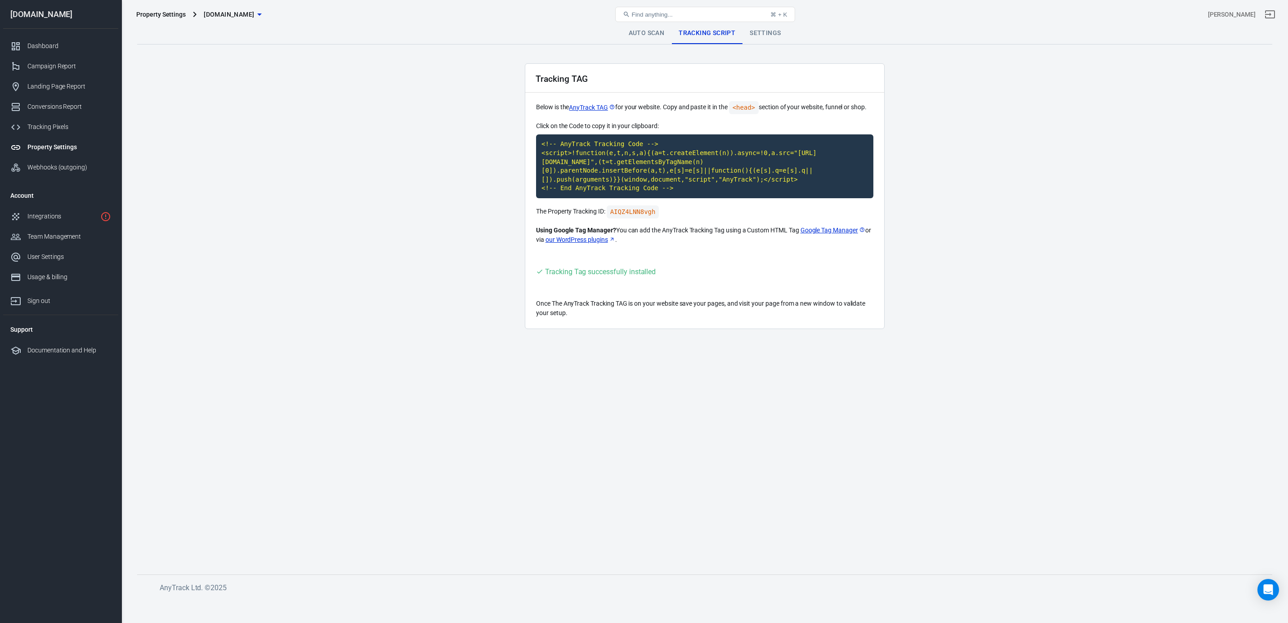
click at [644, 35] on link "Auto Scan" at bounding box center [647, 33] width 50 height 22
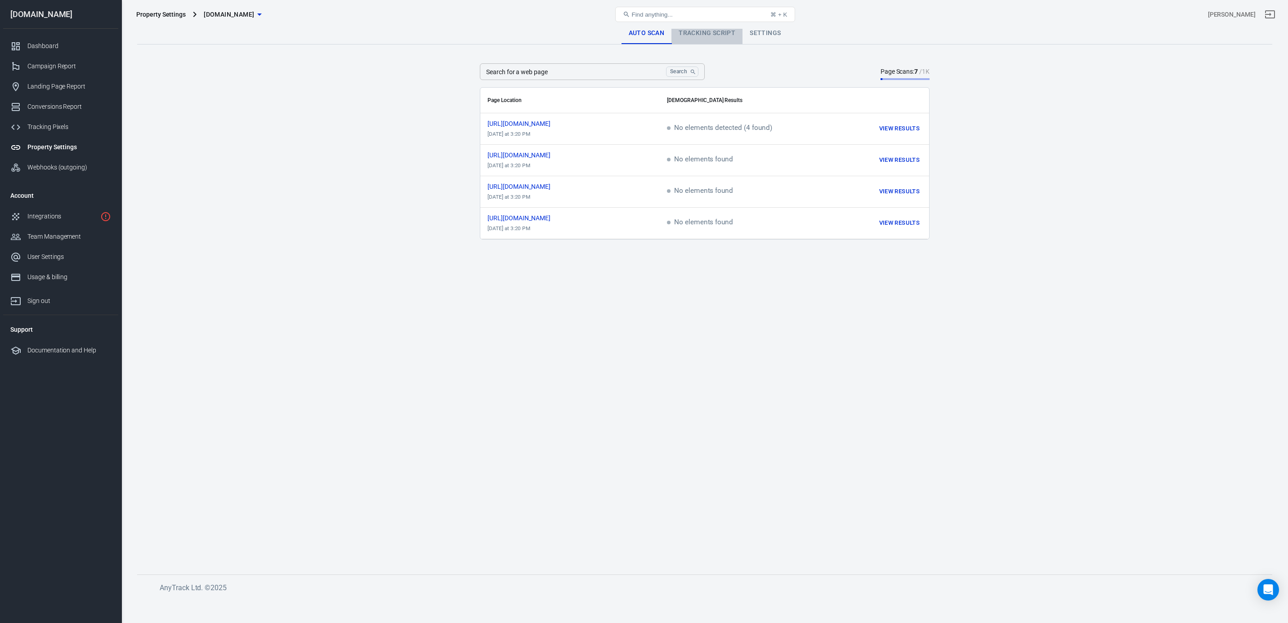
click at [709, 36] on link "Tracking Script" at bounding box center [706, 33] width 71 height 22
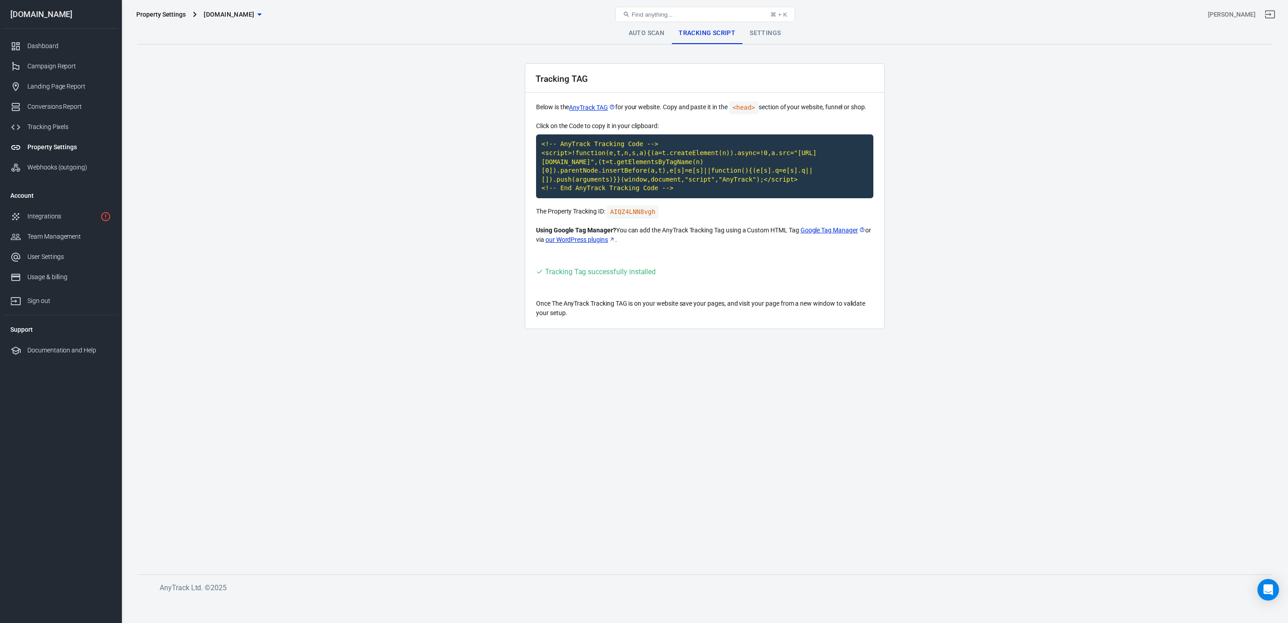
click at [757, 27] on div "Property Settings protsotsil.shop Find anything... ⌘ + K elicio perez" at bounding box center [705, 14] width 1166 height 29
click at [757, 28] on div "Property Settings protsotsil.shop Find anything... ⌘ + K elicio perez" at bounding box center [705, 14] width 1166 height 29
click at [757, 31] on link "Settings" at bounding box center [764, 33] width 45 height 22
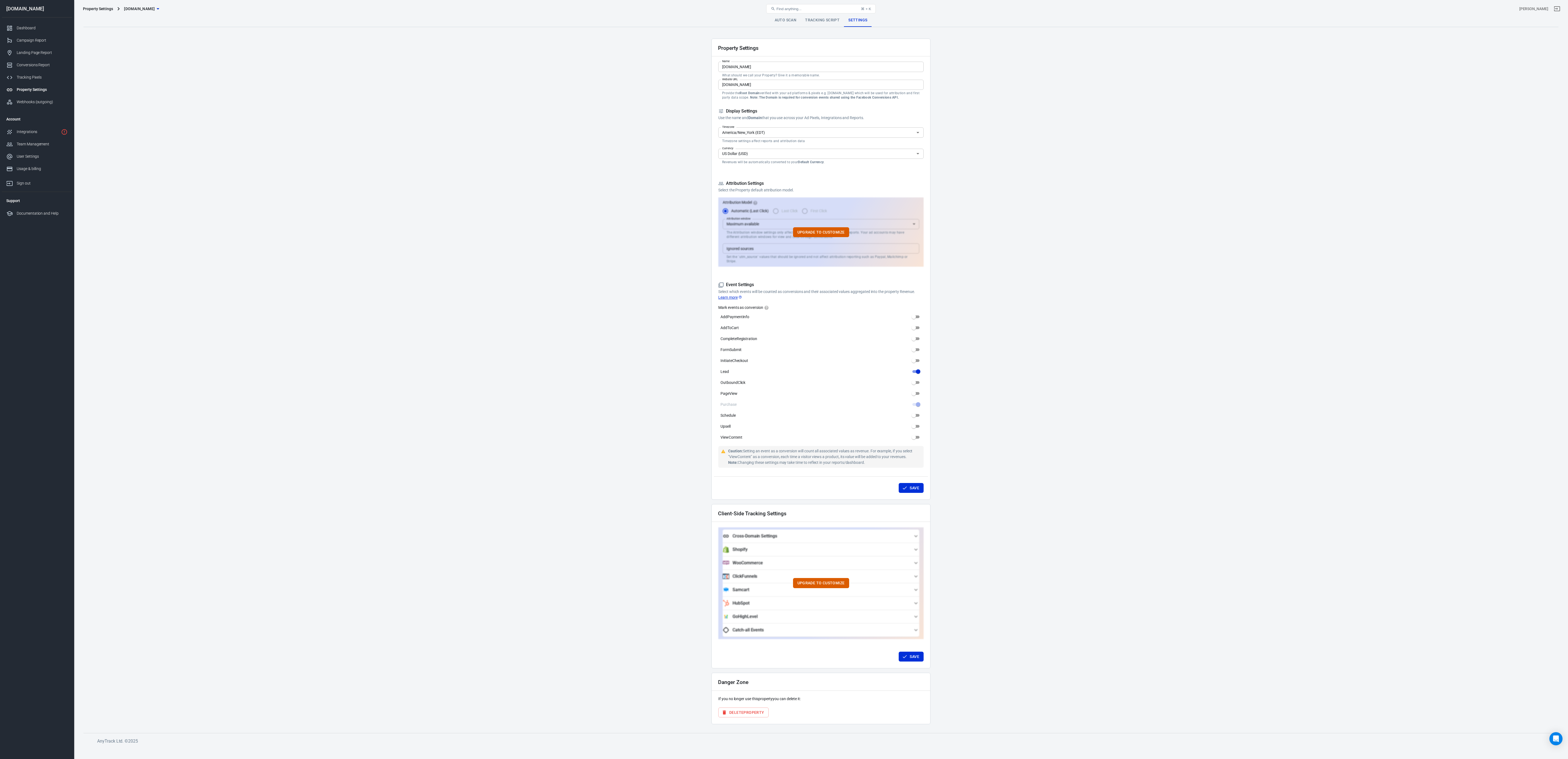
click at [784, 379] on main "Auto Scan Tracking Script Settings Property Settings Name protsotsil.shop Name …" at bounding box center [821, 368] width 1475 height 710
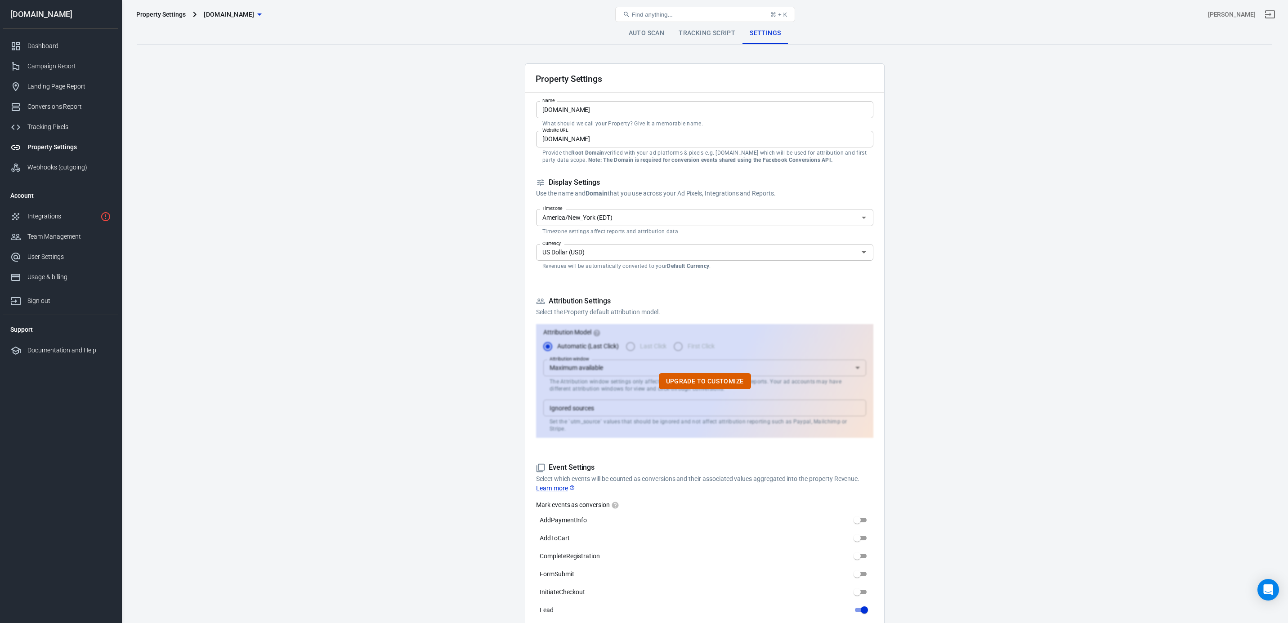
click at [968, 229] on main "Auto Scan Tracking Script Settings Property Settings Name protsotsil.shop Name …" at bounding box center [704, 605] width 1135 height 1167
click at [694, 27] on div "Property Settings protsotsil.shop Find anything... ⌘ + K elicio perez" at bounding box center [705, 14] width 1166 height 29
click at [694, 35] on link "Tracking Script" at bounding box center [706, 33] width 71 height 22
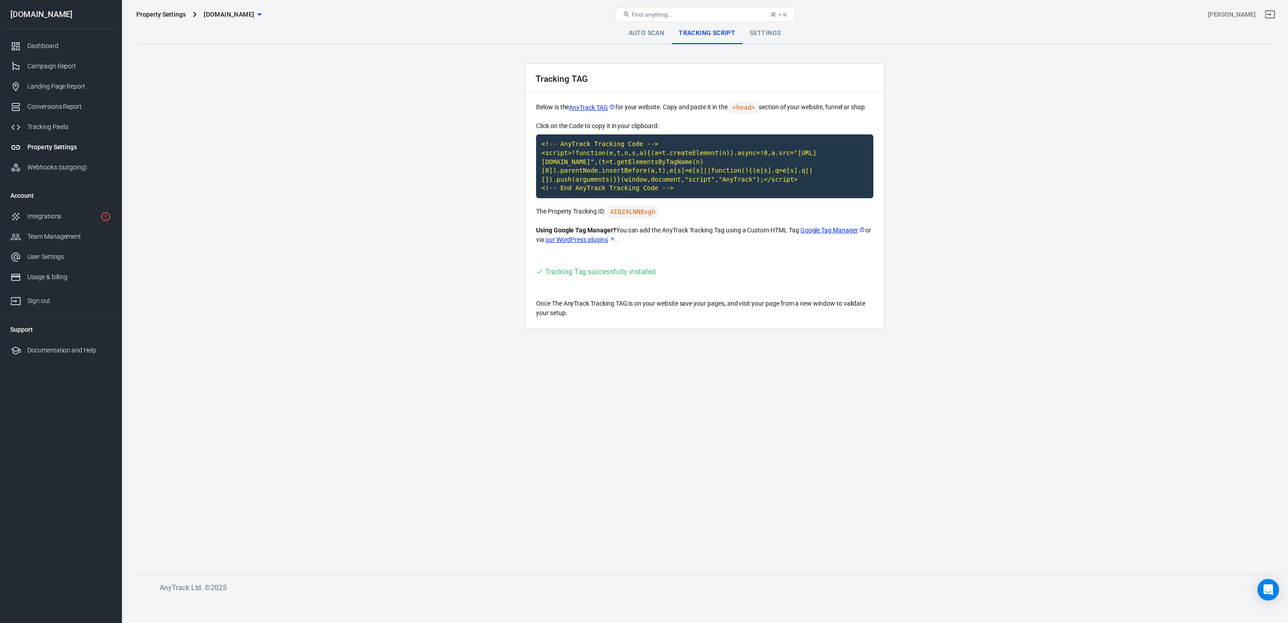
click at [771, 26] on div "Property Settings protsotsil.shop Find anything... ⌘ + K elicio perez" at bounding box center [705, 14] width 1166 height 29
click at [766, 33] on link "Settings" at bounding box center [764, 33] width 45 height 22
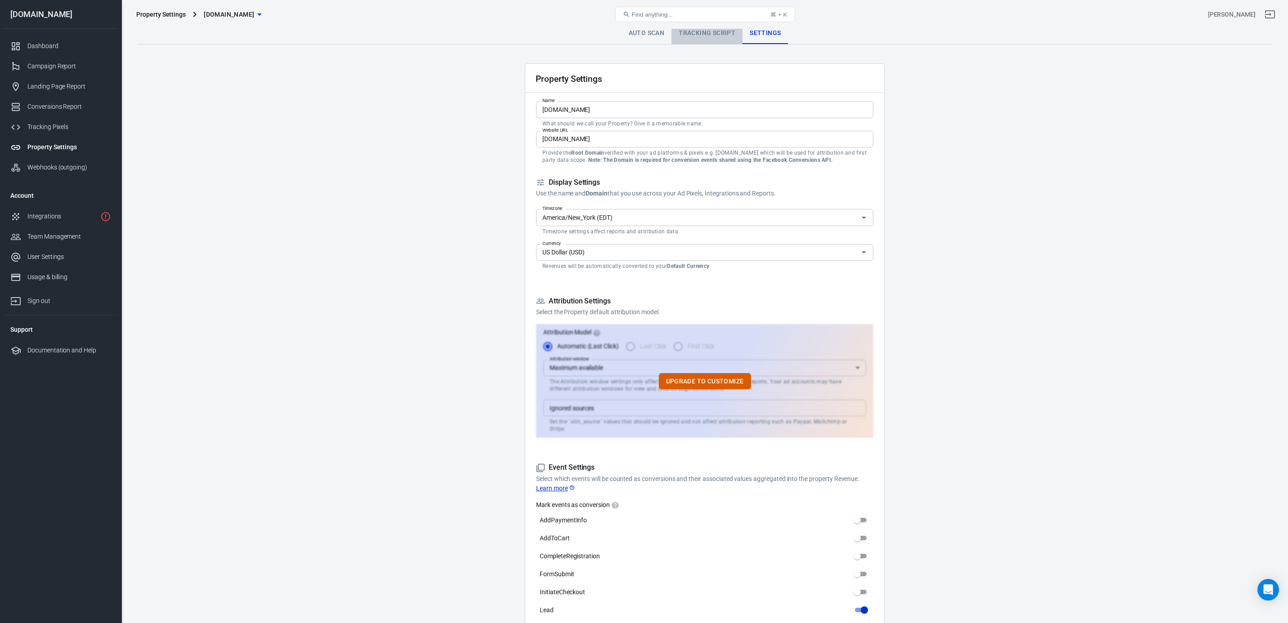
click at [686, 37] on link "Tracking Script" at bounding box center [706, 33] width 71 height 22
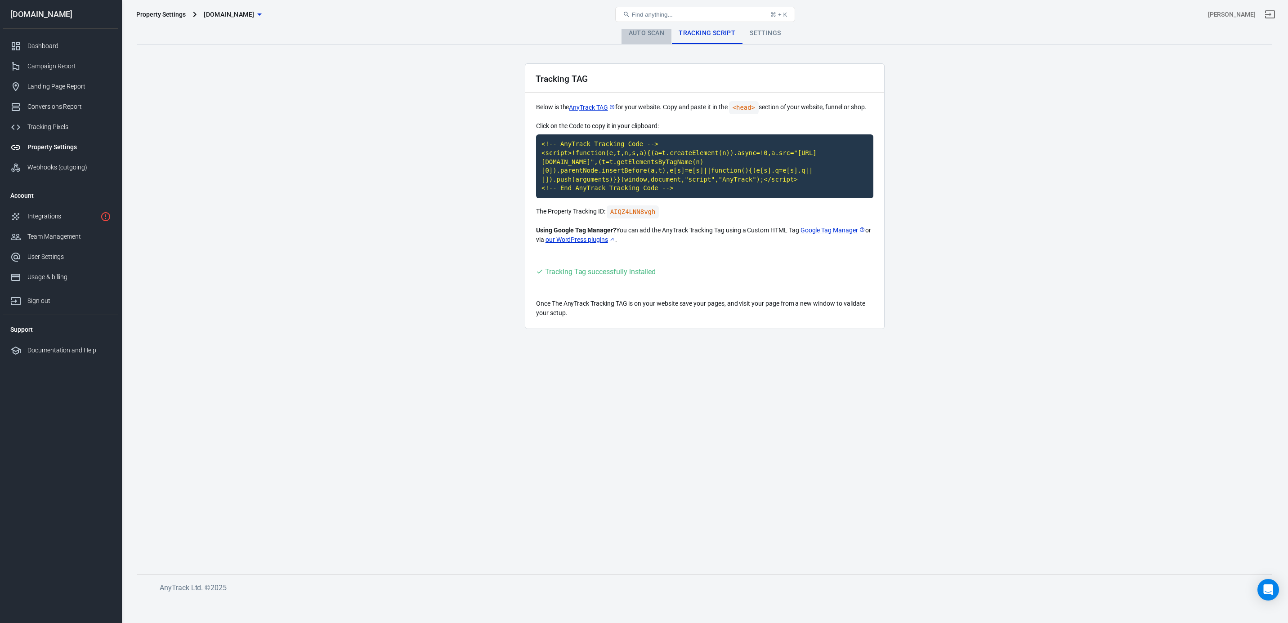
click at [644, 35] on link "Auto Scan" at bounding box center [647, 33] width 50 height 22
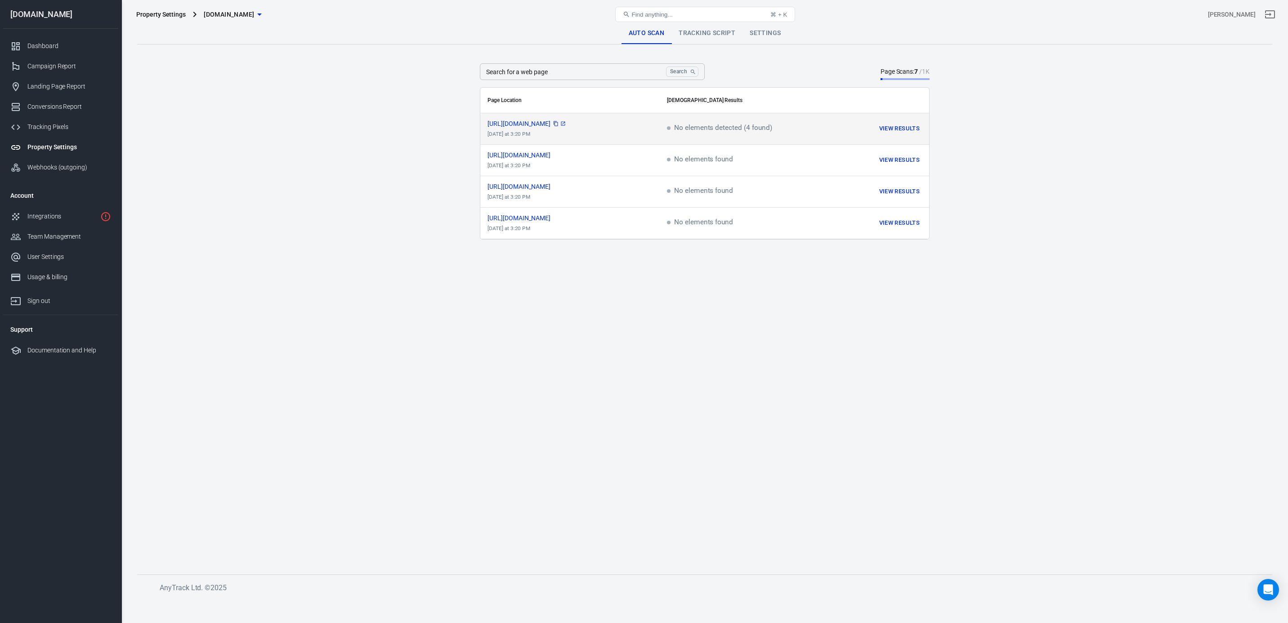
click at [567, 126] on span "https://potsotsil.store/of...cille-mexico/" at bounding box center [526, 124] width 79 height 6
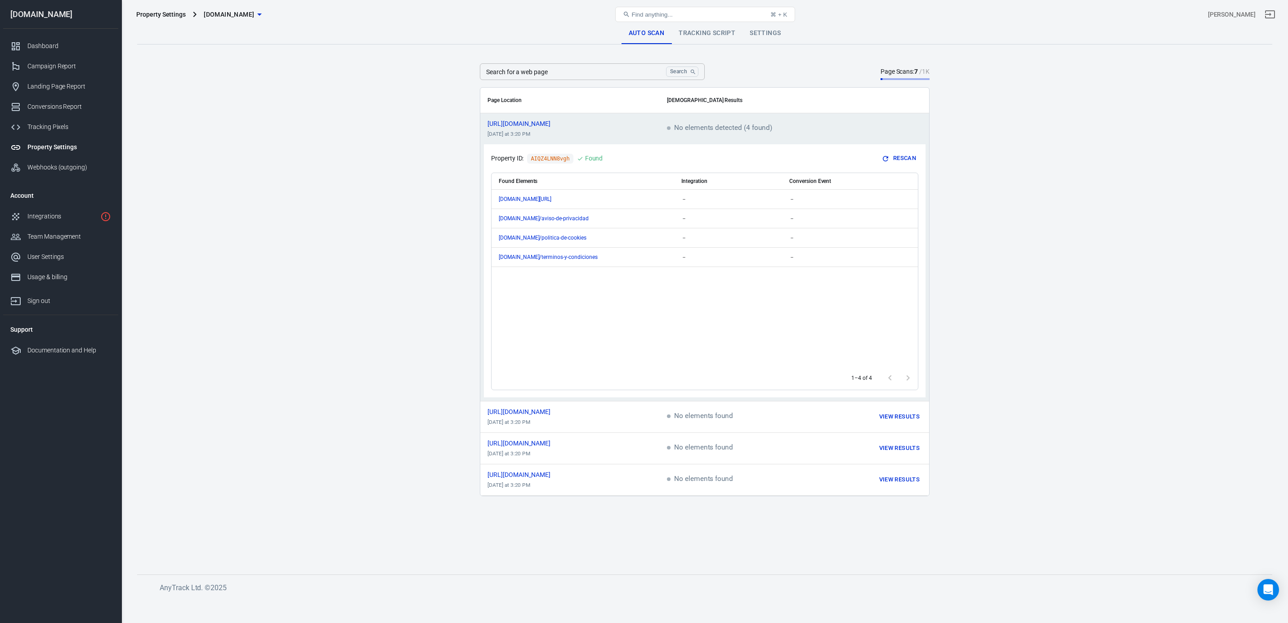
click at [416, 322] on main "Auto Scan Tracking Script Settings Search for a web page Search Search for a we…" at bounding box center [704, 291] width 1135 height 538
click at [598, 76] on input "Search for a web page" at bounding box center [571, 71] width 183 height 17
click at [1050, 329] on main "Auto Scan Tracking Script Settings Search for a web page Search Search for a we…" at bounding box center [704, 291] width 1135 height 538
click at [894, 161] on button "Rescan" at bounding box center [899, 159] width 38 height 14
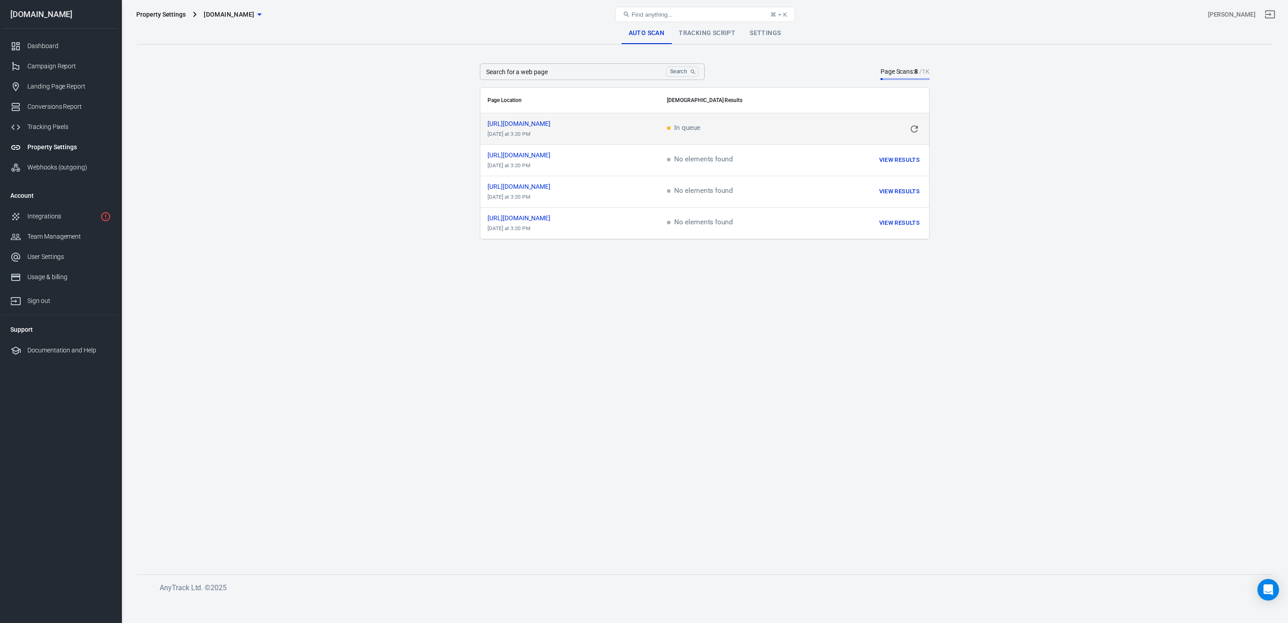
click at [909, 127] on icon "scrollable content" at bounding box center [914, 129] width 11 height 11
click at [759, 31] on link "Settings" at bounding box center [764, 33] width 45 height 22
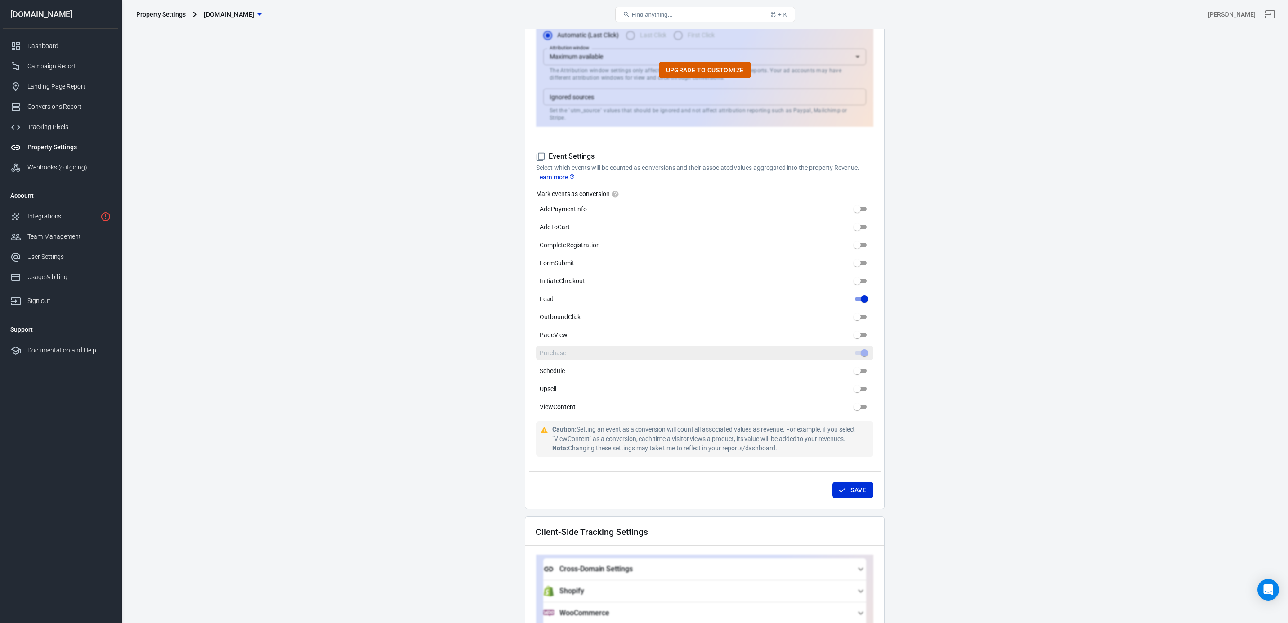
scroll to position [305, 0]
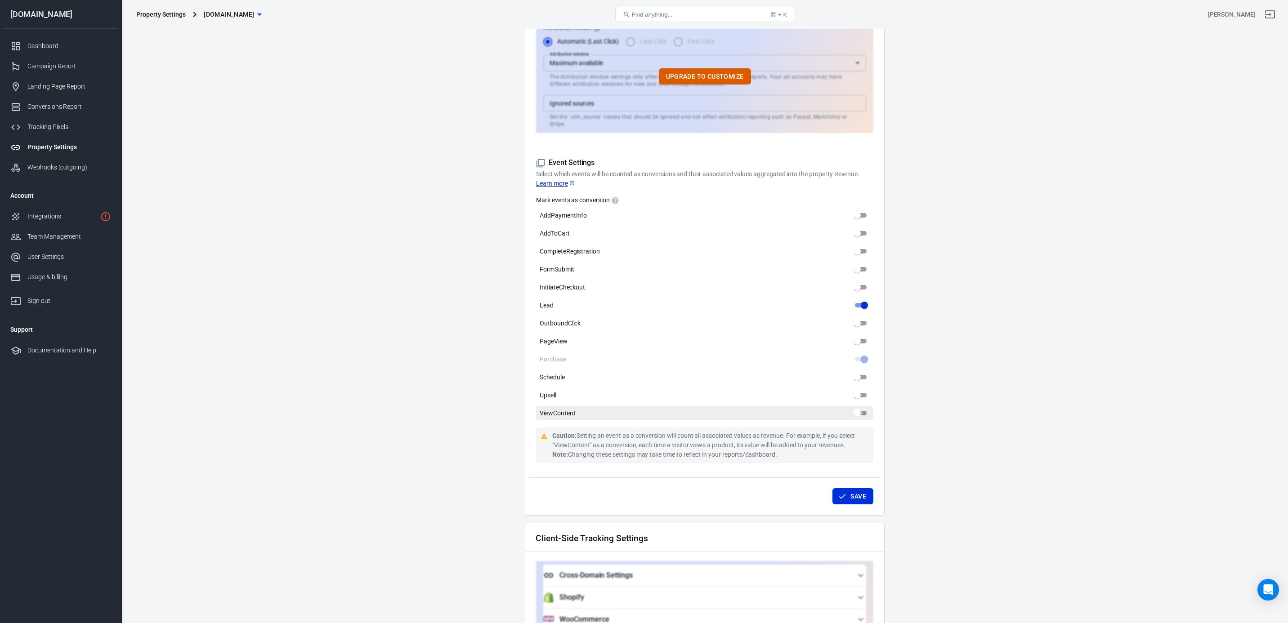
click at [858, 408] on input "ViewContent" at bounding box center [857, 413] width 32 height 11
checkbox input "true"
click at [861, 336] on input "PageView" at bounding box center [857, 341] width 32 height 11
checkbox input "true"
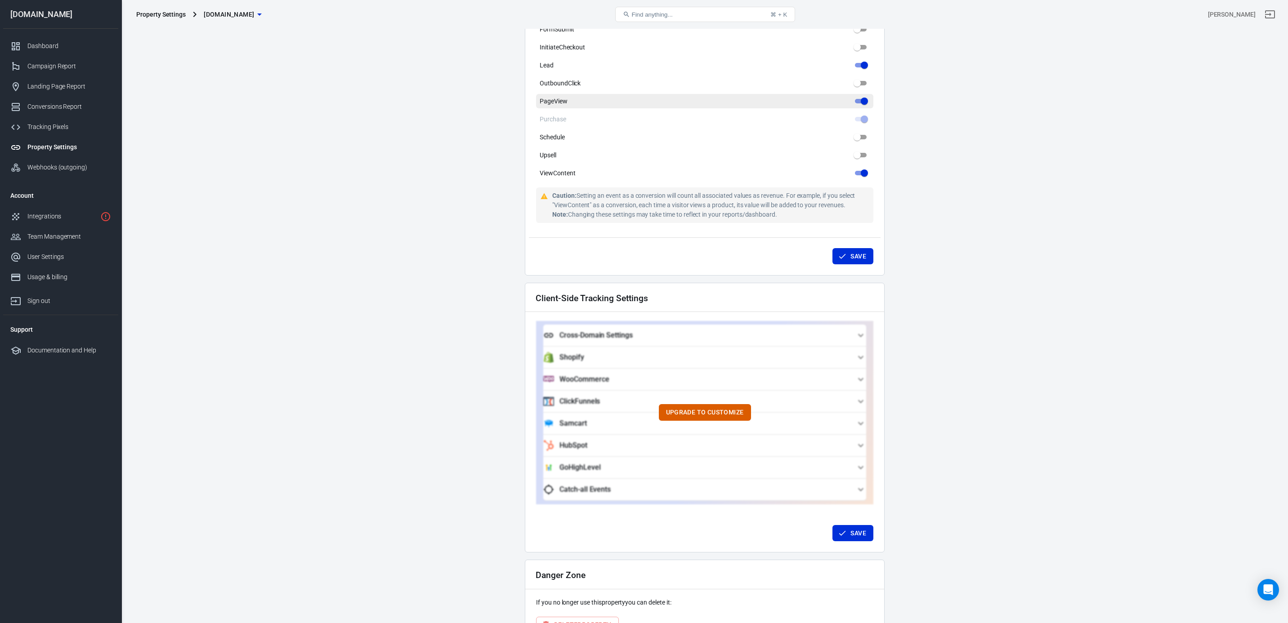
scroll to position [598, 0]
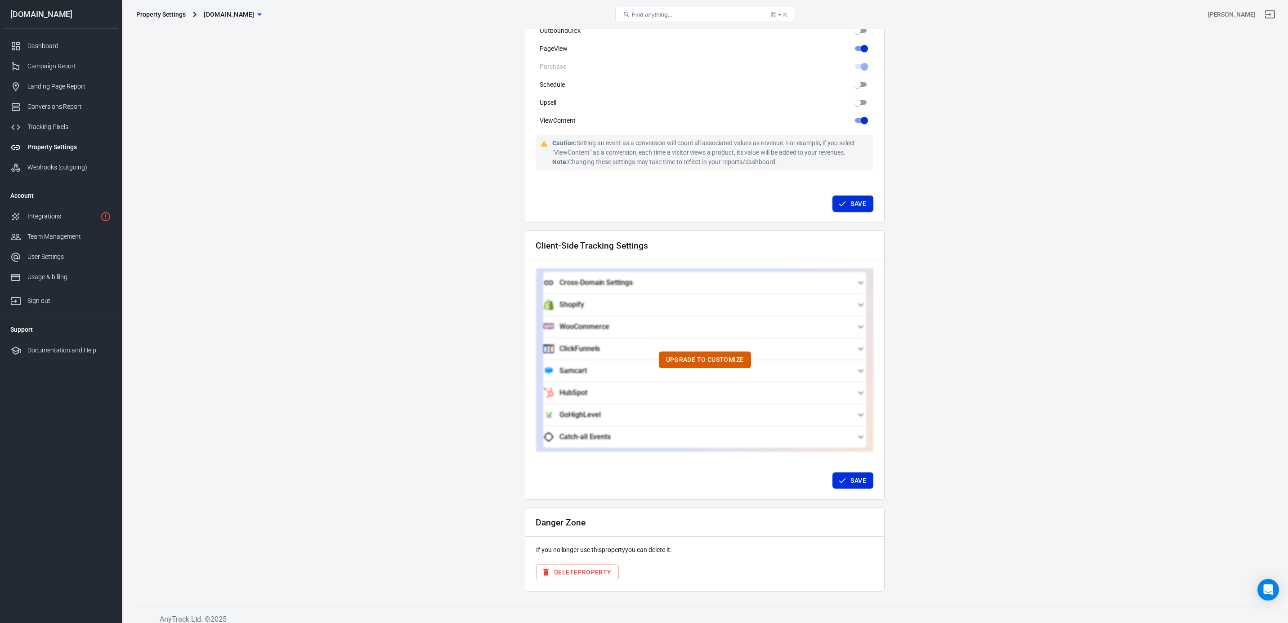
click at [860, 196] on button "Save" at bounding box center [852, 204] width 41 height 17
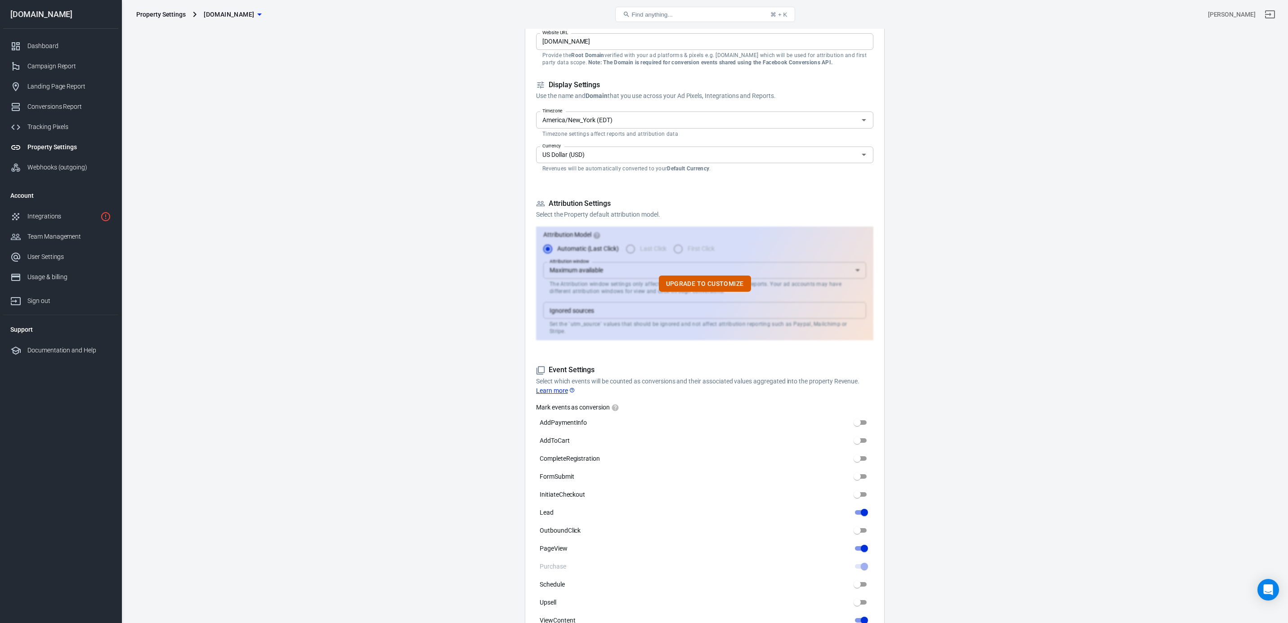
scroll to position [0, 0]
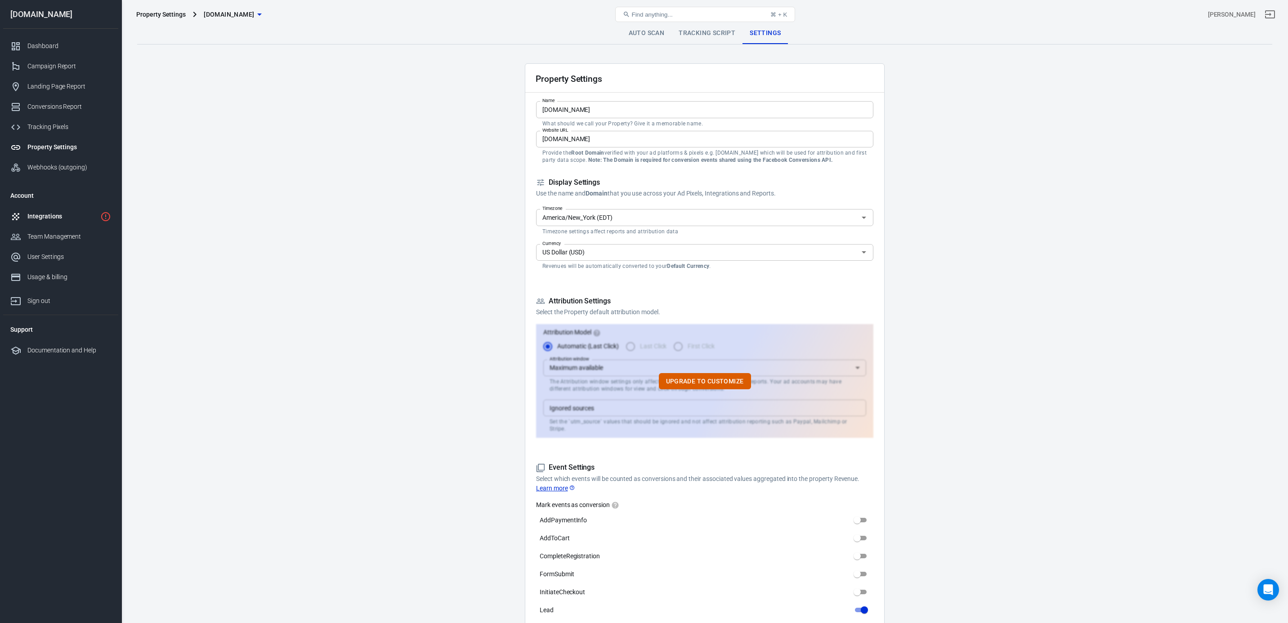
click at [49, 217] on div "Integrations" at bounding box center [61, 216] width 69 height 9
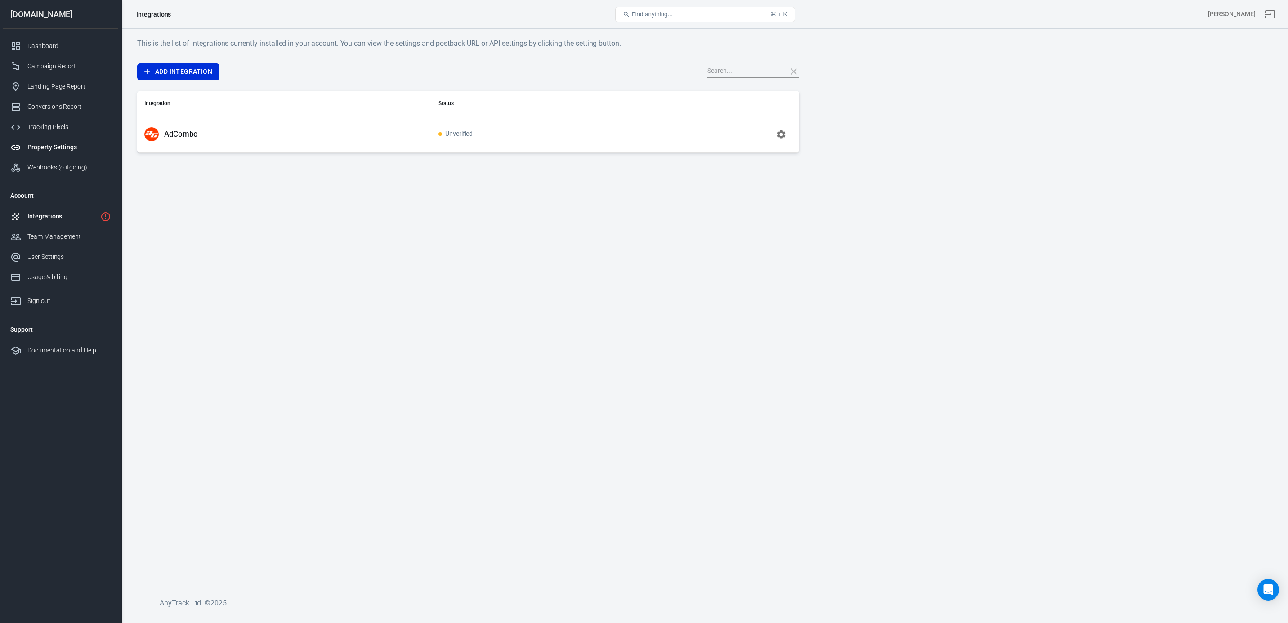
click at [50, 147] on div "Property Settings" at bounding box center [69, 147] width 84 height 9
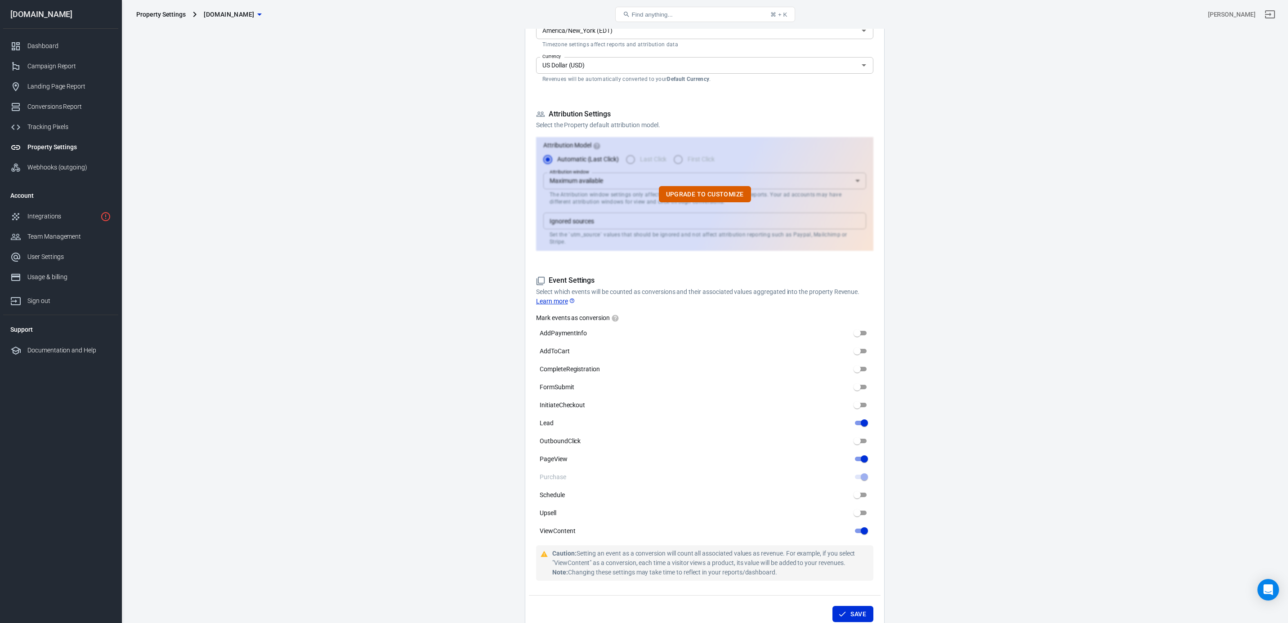
scroll to position [348, 0]
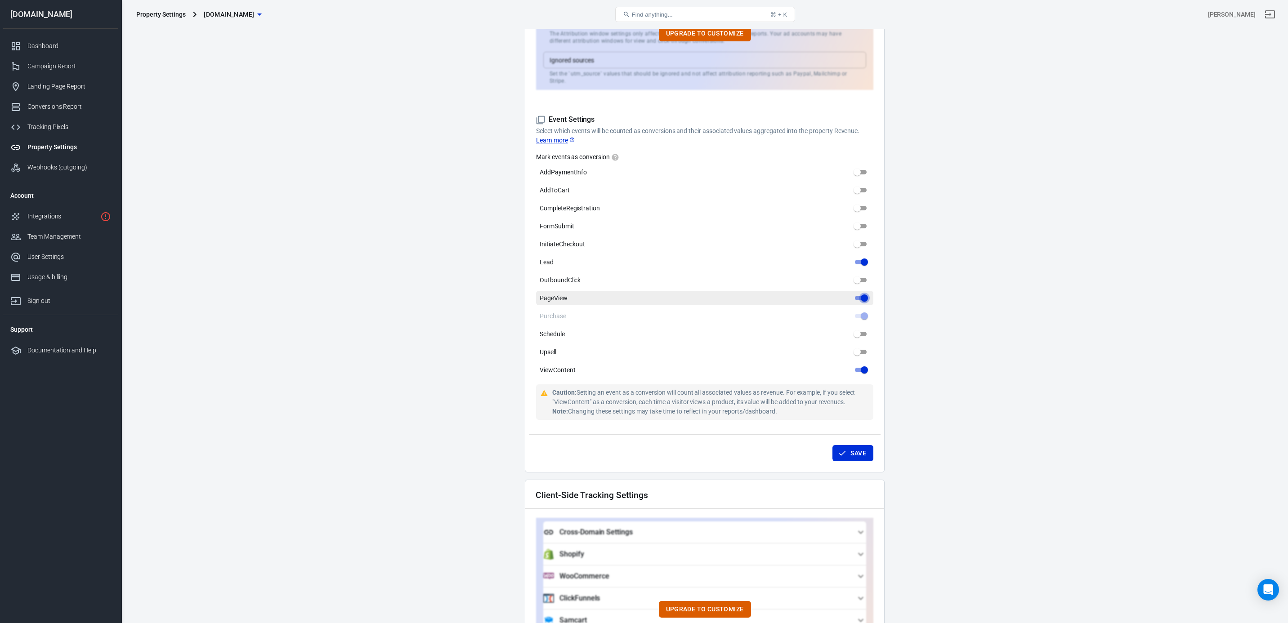
click at [865, 293] on input "PageView" at bounding box center [864, 298] width 32 height 11
checkbox input "false"
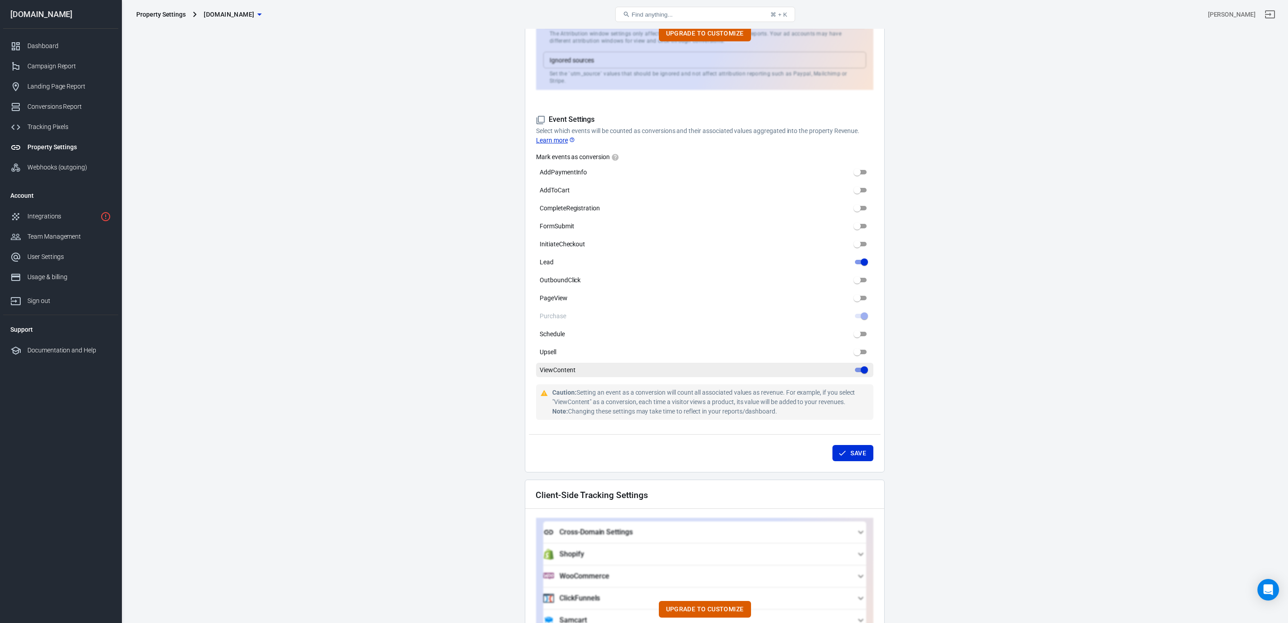
click at [865, 365] on input "ViewContent" at bounding box center [864, 370] width 32 height 11
checkbox input "false"
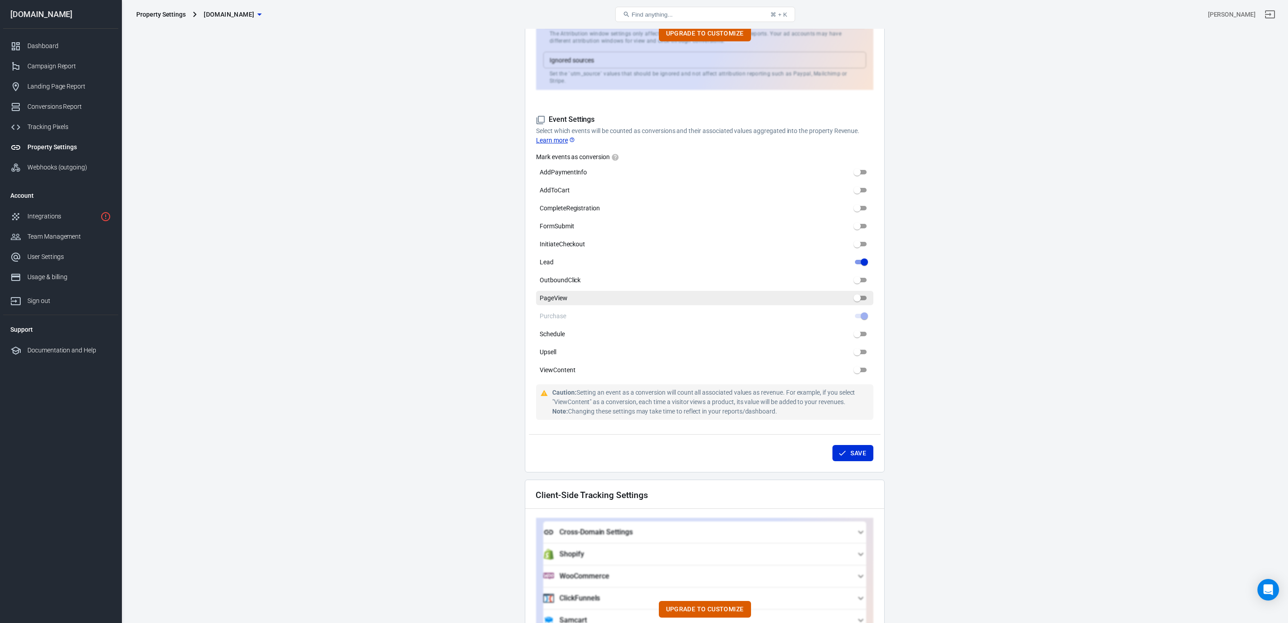
scroll to position [400, 0]
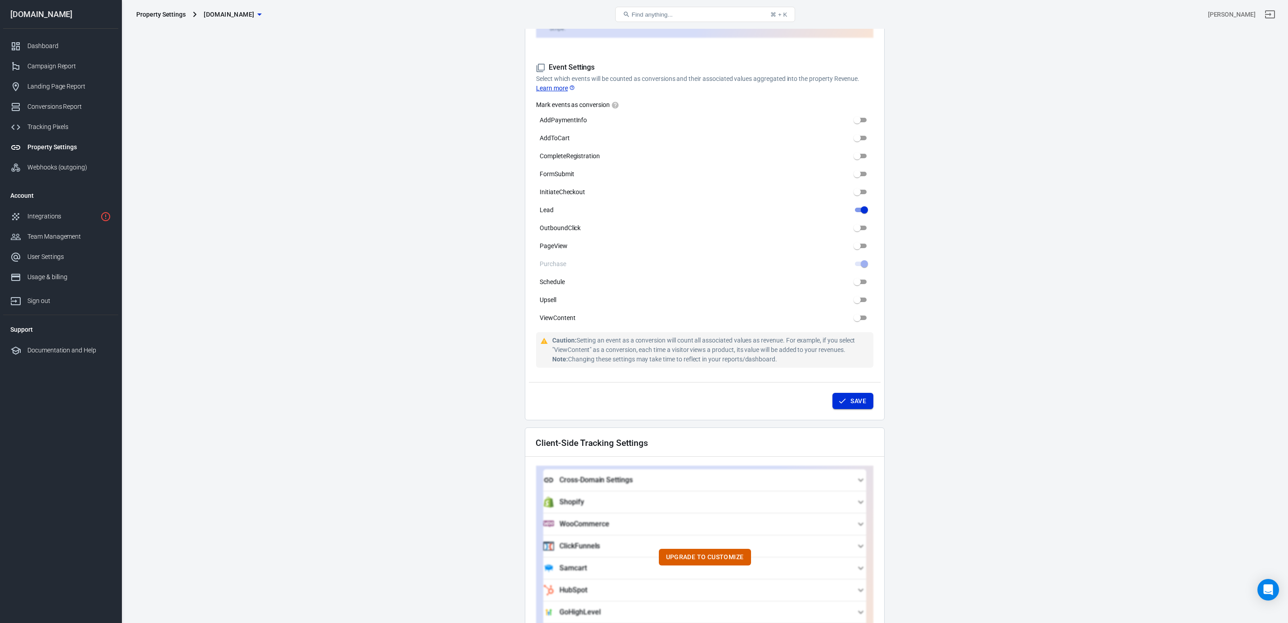
click at [855, 393] on button "Save" at bounding box center [852, 401] width 41 height 17
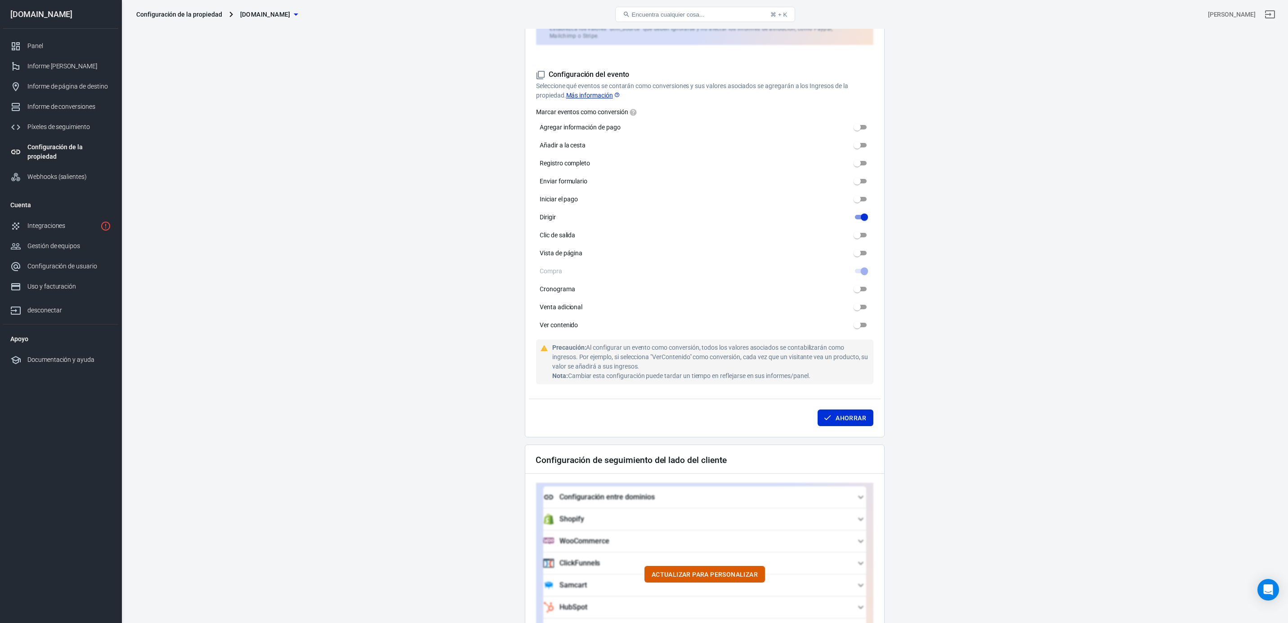
scroll to position [407, 0]
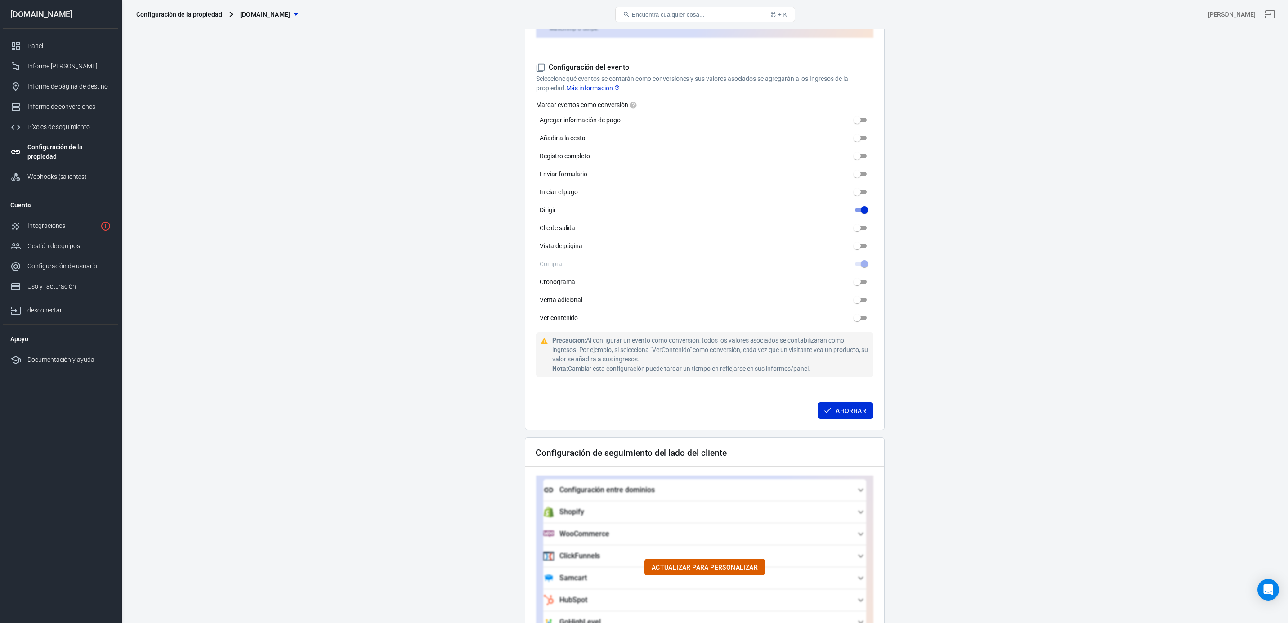
click at [1002, 423] on main "Escaneo automático Script de seguimiento Ajustes Configuración de la propiedad …" at bounding box center [704, 207] width 1135 height 1185
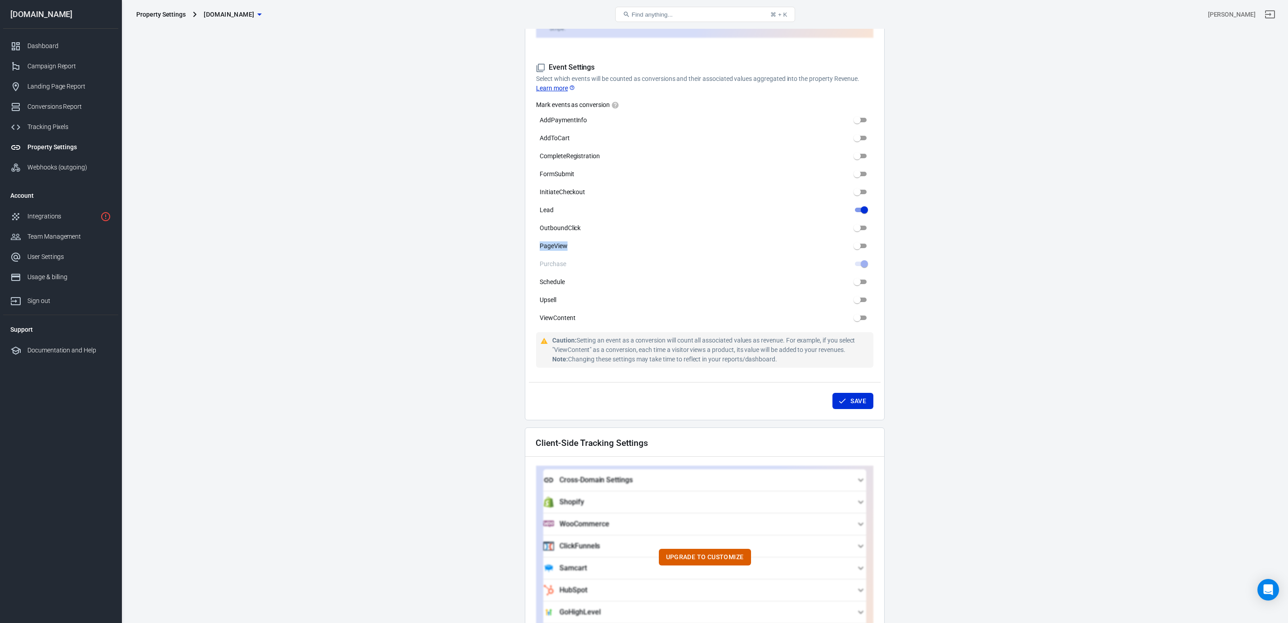
click at [419, 244] on main "Auto Scan Tracking Script Settings Property Settings Name protsotsil.shop Name …" at bounding box center [704, 205] width 1135 height 1167
click at [972, 231] on main "Auto Scan Tracking Script Settings Property Settings Name protsotsil.shop Name …" at bounding box center [704, 205] width 1135 height 1167
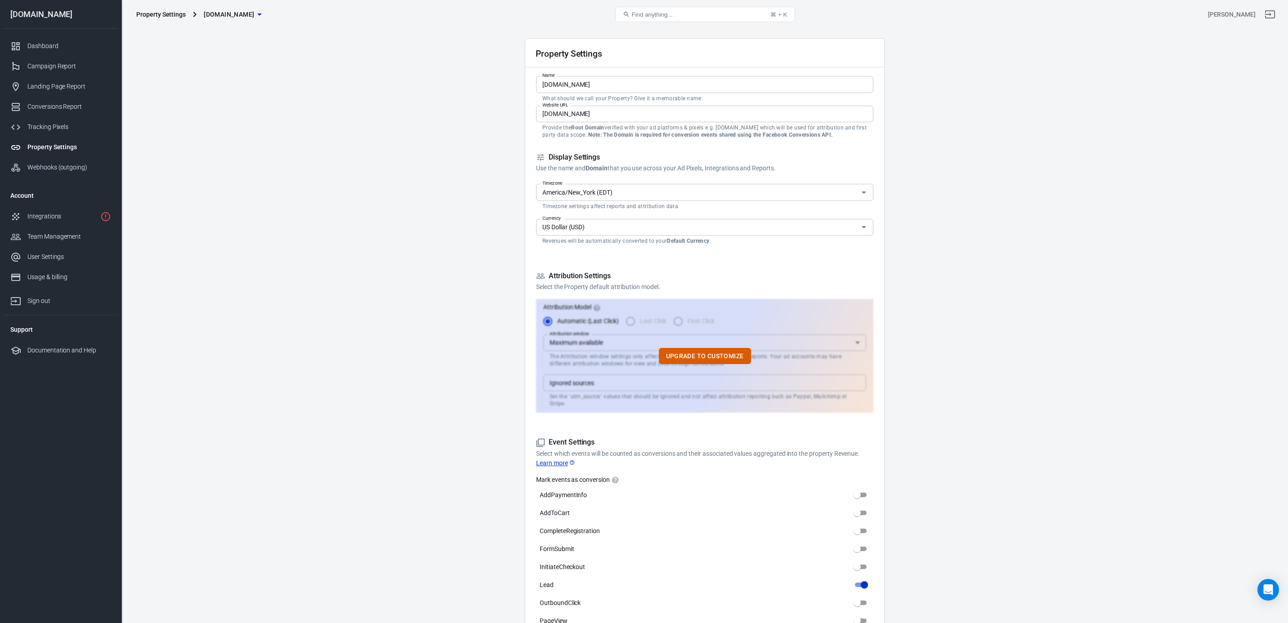
scroll to position [0, 0]
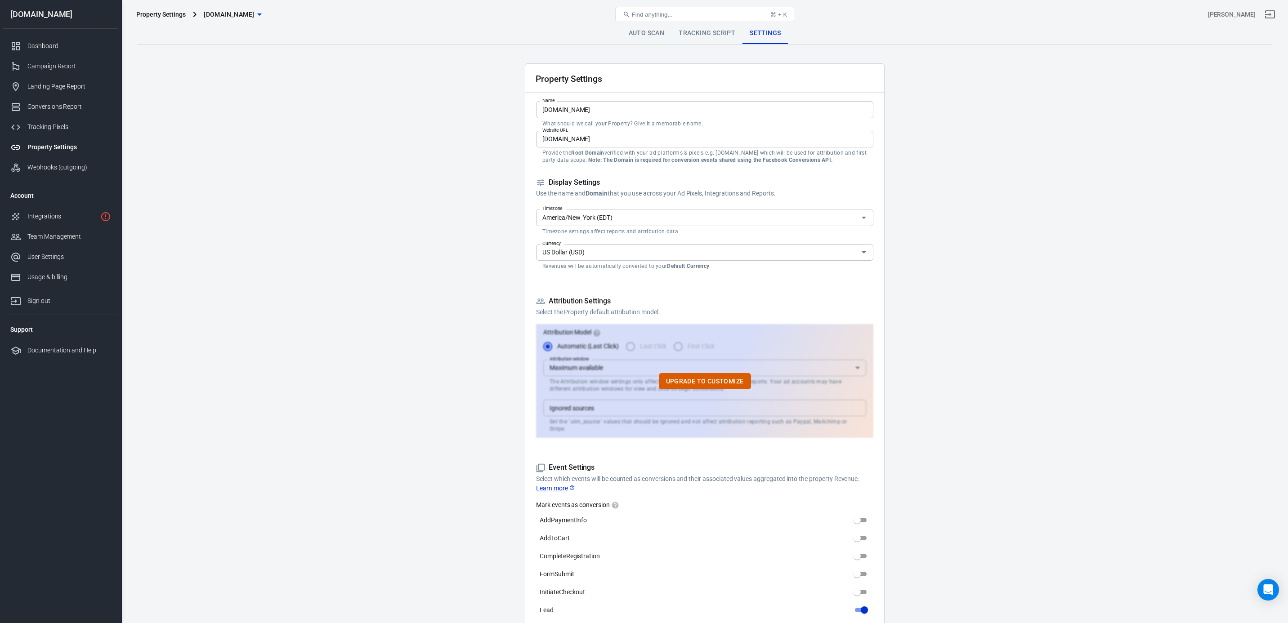
click at [715, 32] on link "Tracking Script" at bounding box center [706, 33] width 71 height 22
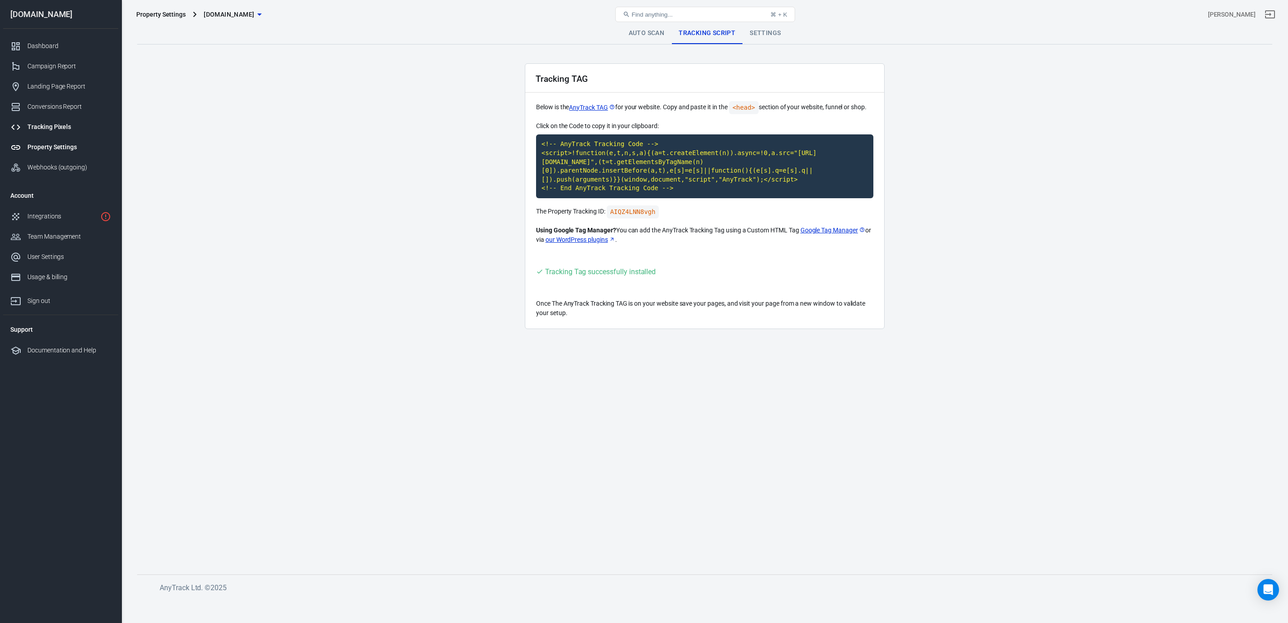
click at [48, 131] on div "Tracking Pixels" at bounding box center [69, 126] width 84 height 9
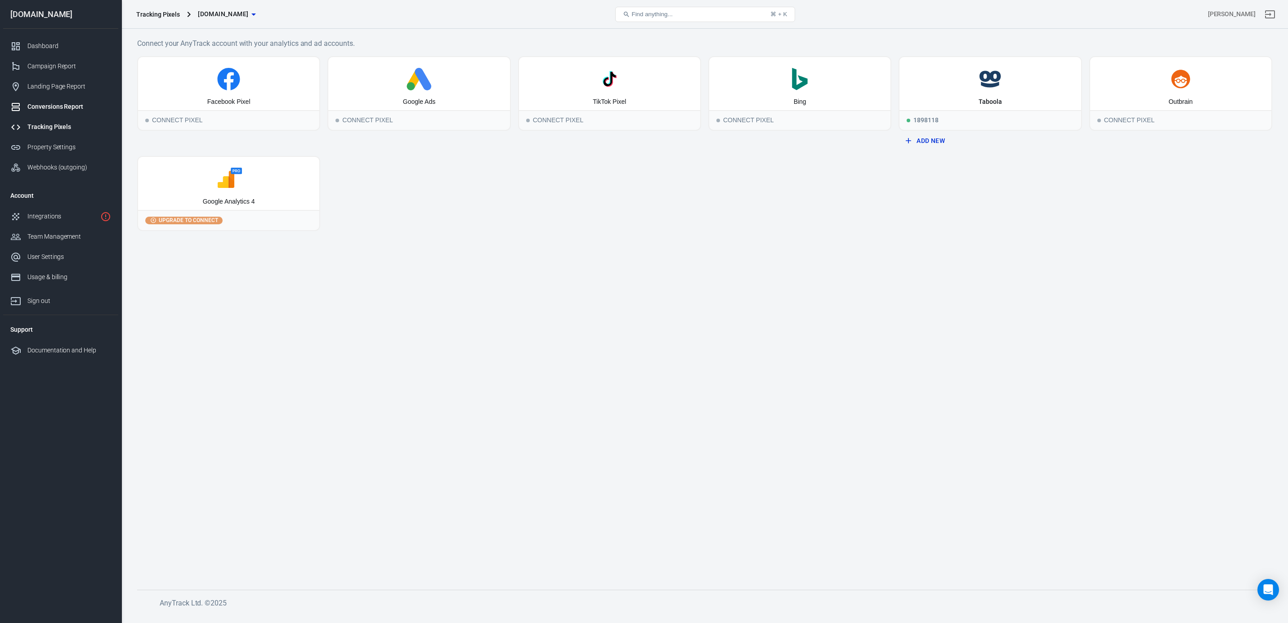
click at [44, 109] on div "Conversions Report" at bounding box center [69, 106] width 84 height 9
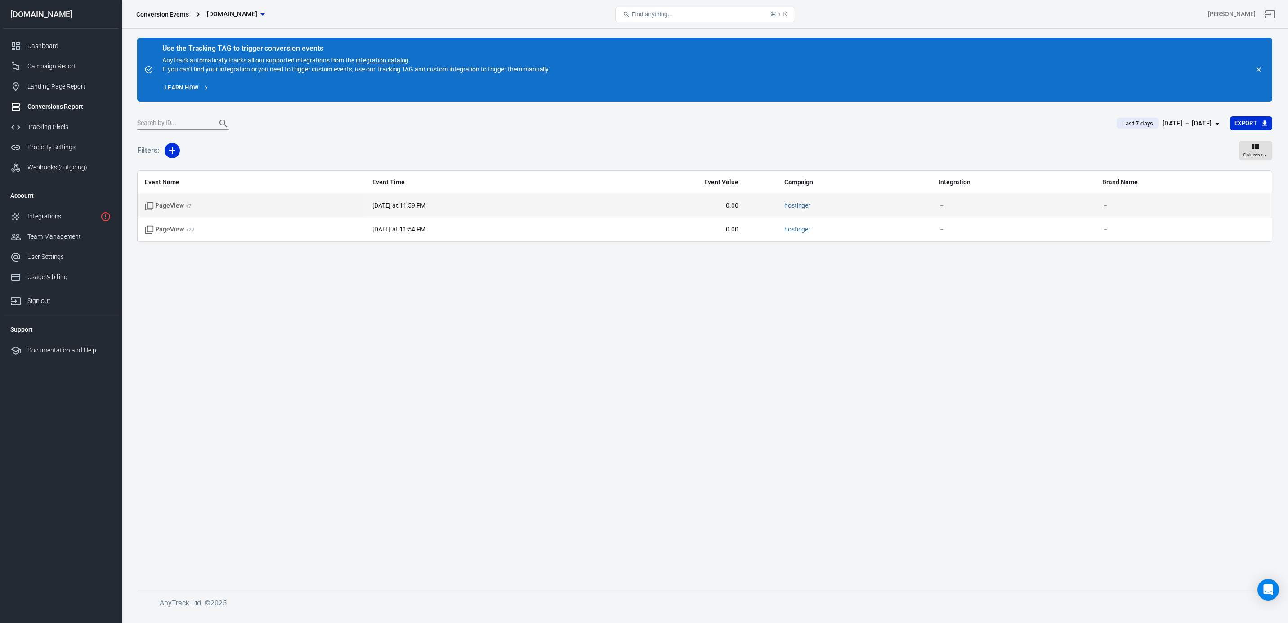
click at [302, 207] on span "PageView + 7" at bounding box center [251, 205] width 213 height 9
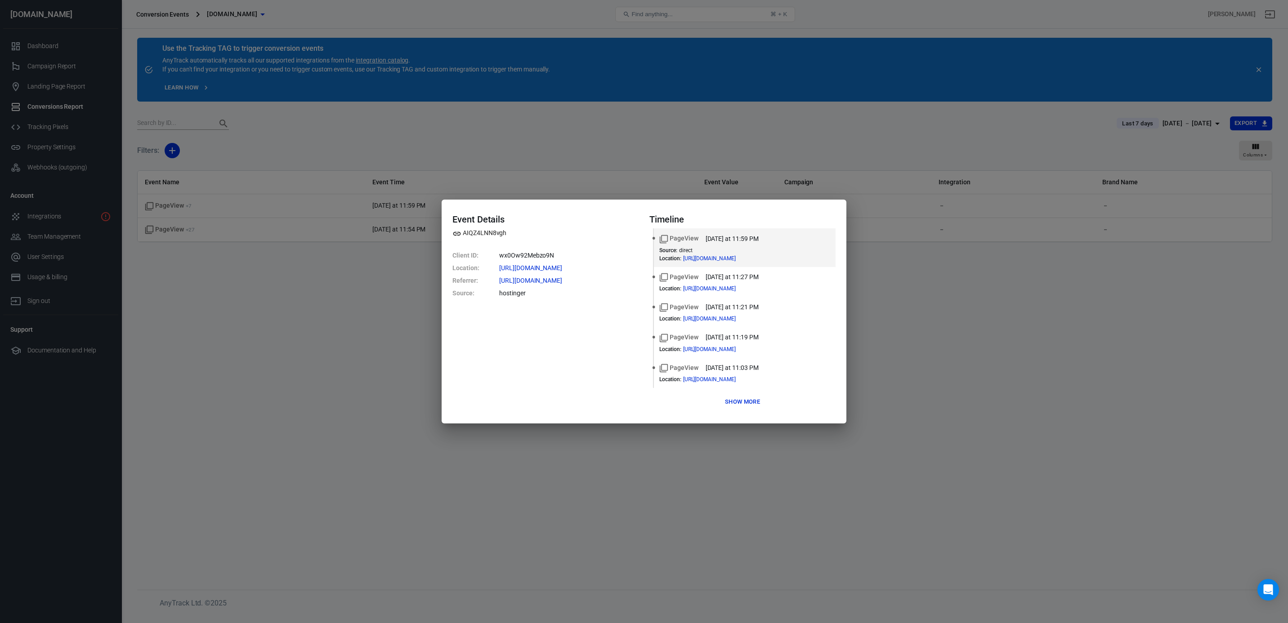
click at [731, 398] on button "Show more" at bounding box center [743, 402] width 40 height 14
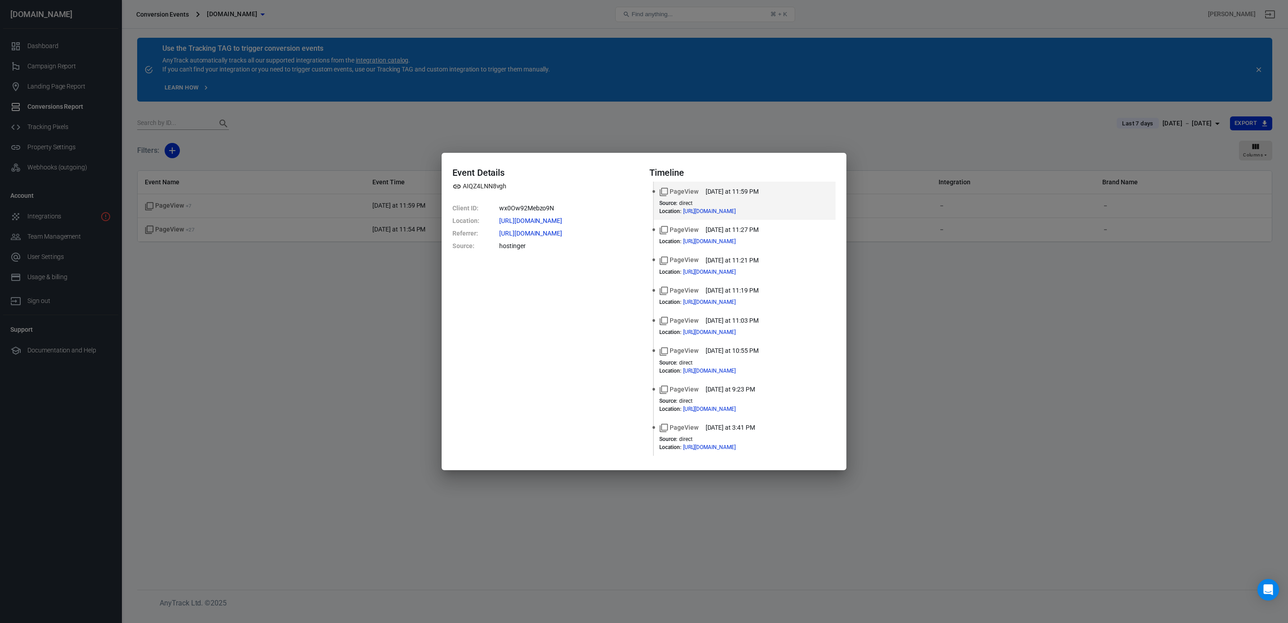
click at [377, 328] on div "Event Details AIQZ4LNN8vgh Client ID : wx0Ow92Mebzo9N Location : https://potsot…" at bounding box center [644, 311] width 1288 height 623
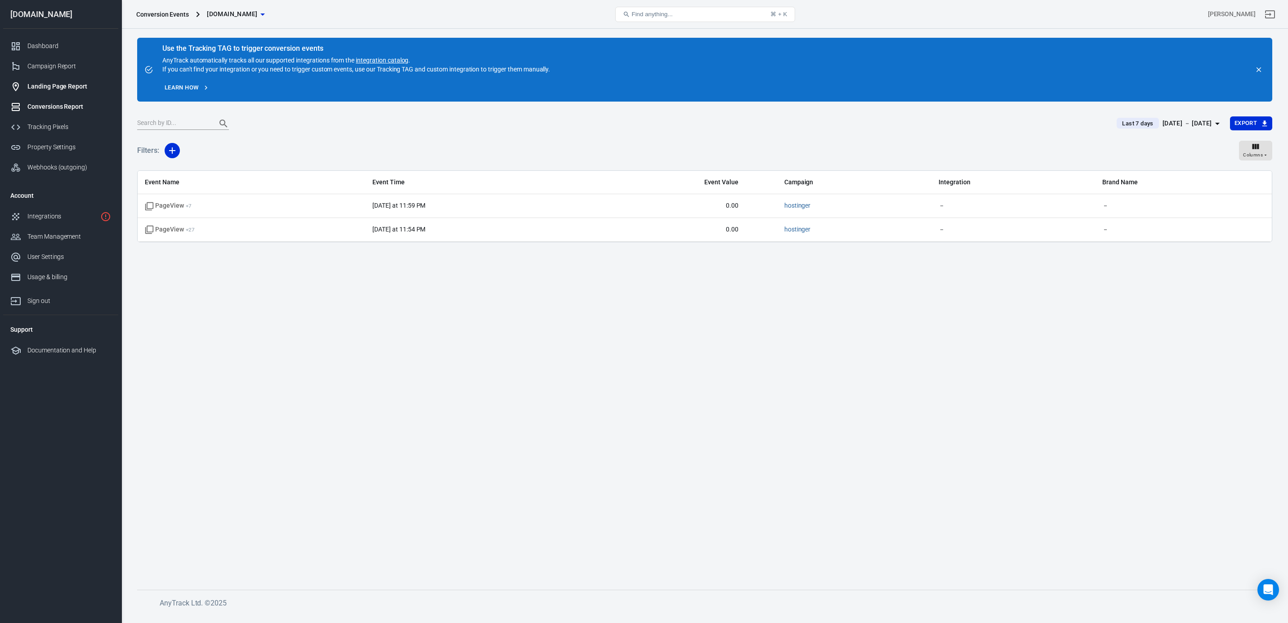
click at [49, 90] on div "Landing Page Report" at bounding box center [69, 86] width 84 height 9
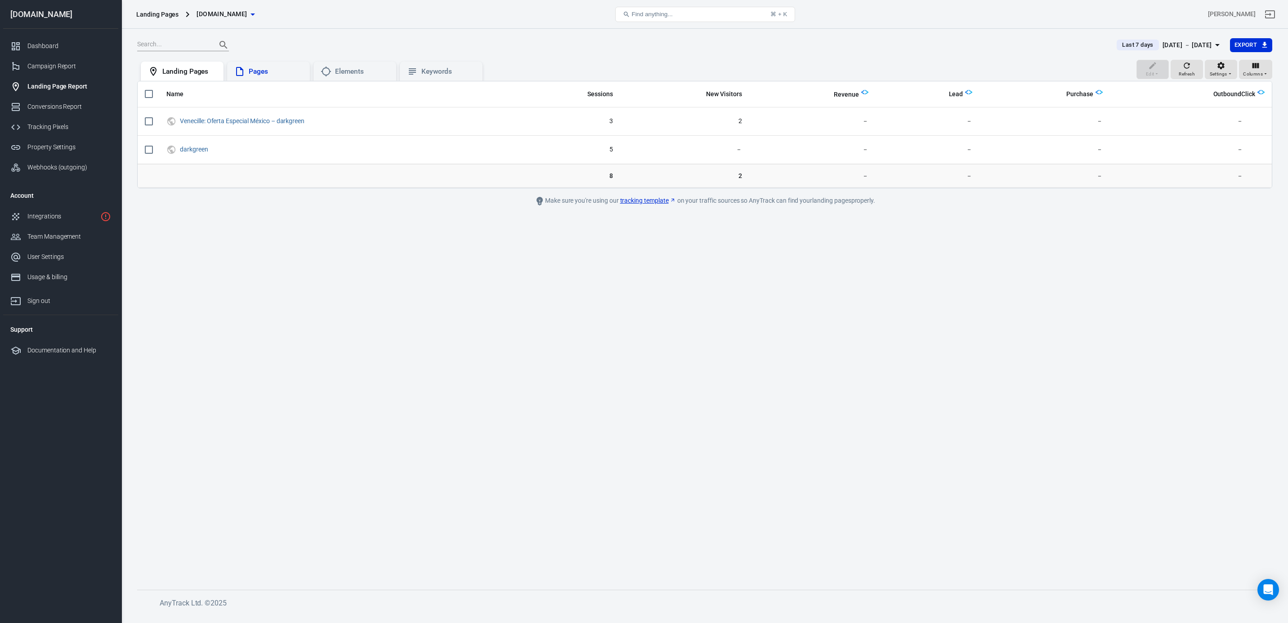
click at [257, 68] on div "Pages" at bounding box center [276, 71] width 54 height 9
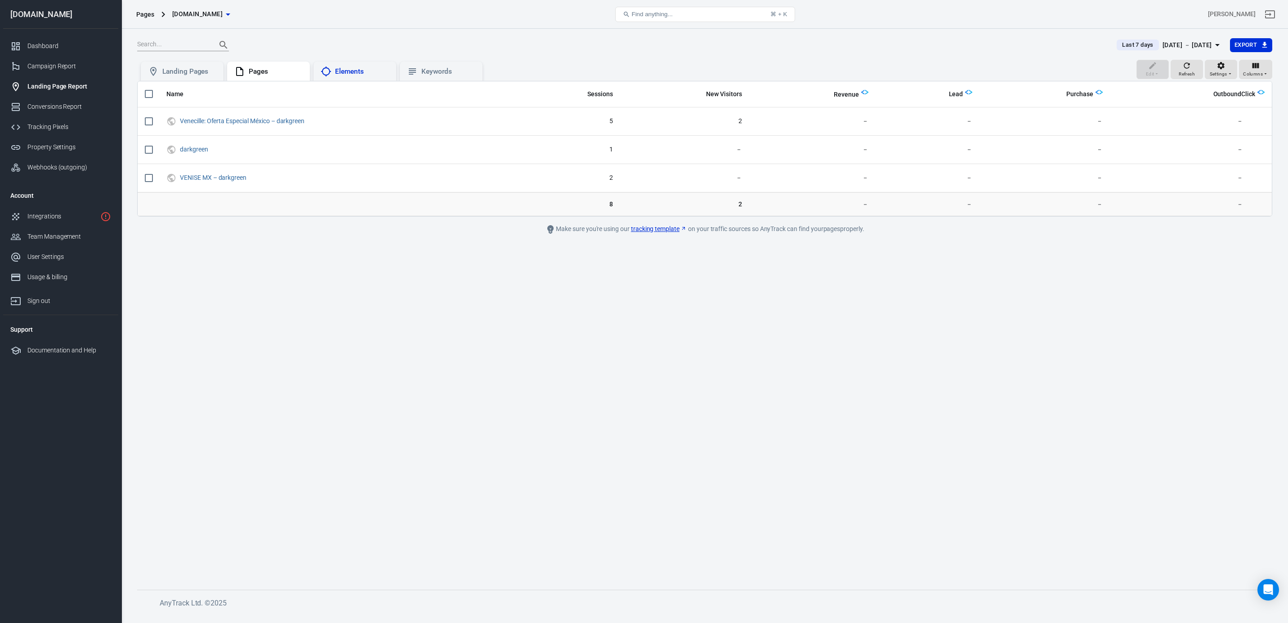
click at [351, 72] on div "Elements" at bounding box center [362, 71] width 54 height 9
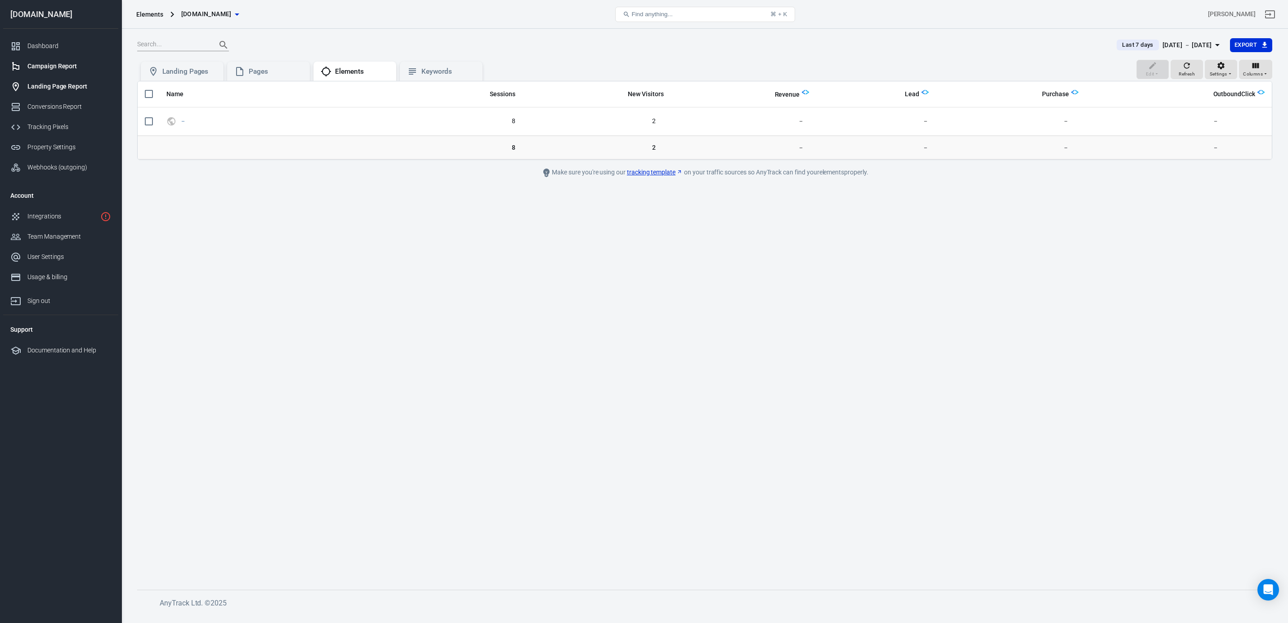
click at [42, 65] on div "Campaign Report" at bounding box center [69, 66] width 84 height 9
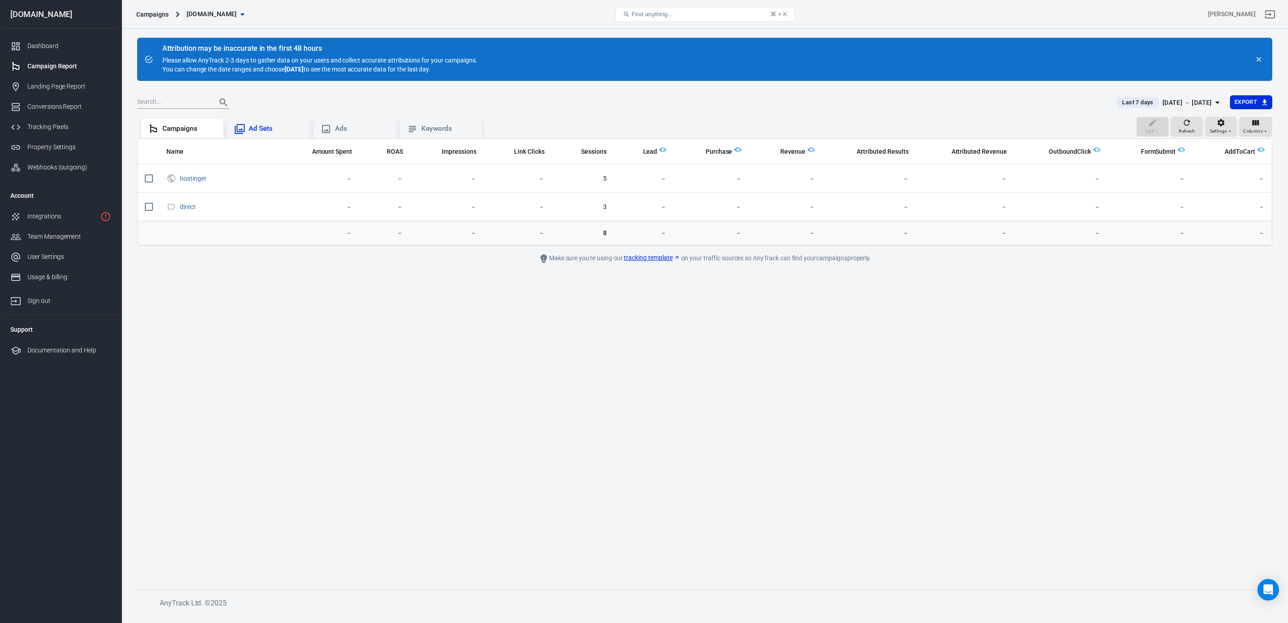
click at [266, 128] on div "Ad Sets" at bounding box center [276, 128] width 54 height 9
click at [349, 128] on div "Ads" at bounding box center [362, 128] width 54 height 9
click at [447, 127] on div "Keywords" at bounding box center [448, 128] width 54 height 9
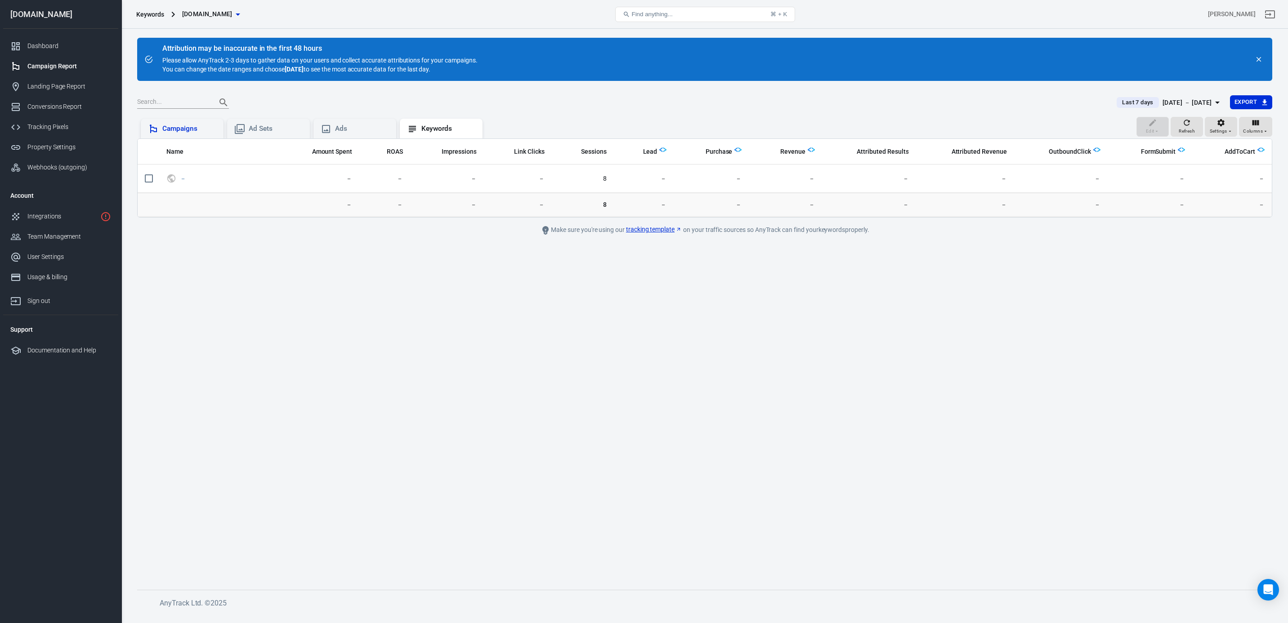
click at [184, 134] on div "Campaigns" at bounding box center [182, 129] width 68 height 11
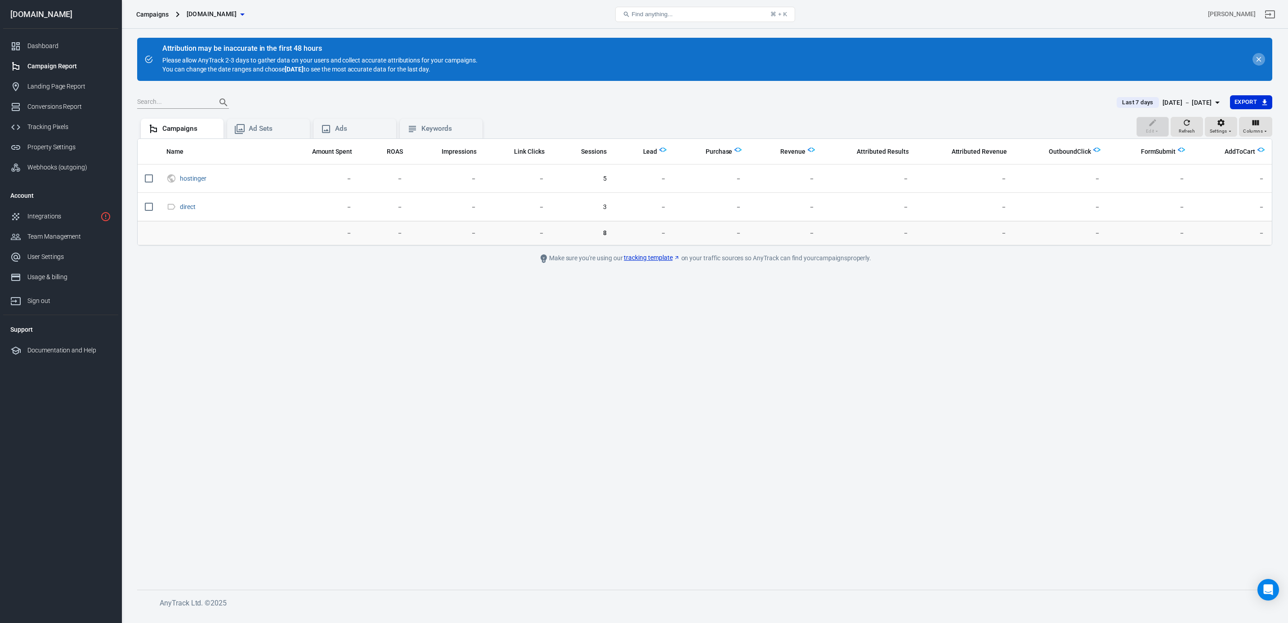
click at [1260, 57] on icon "close" at bounding box center [1259, 59] width 8 height 8
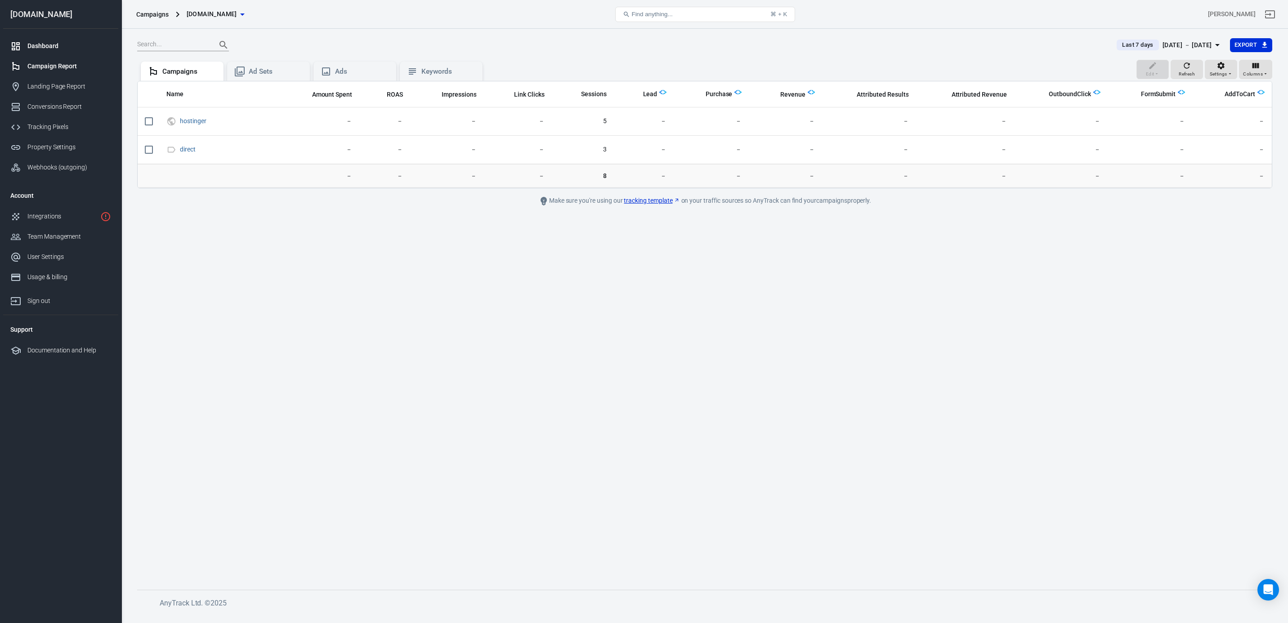
click at [38, 45] on div "Dashboard" at bounding box center [69, 45] width 84 height 9
